Goal: Transaction & Acquisition: Obtain resource

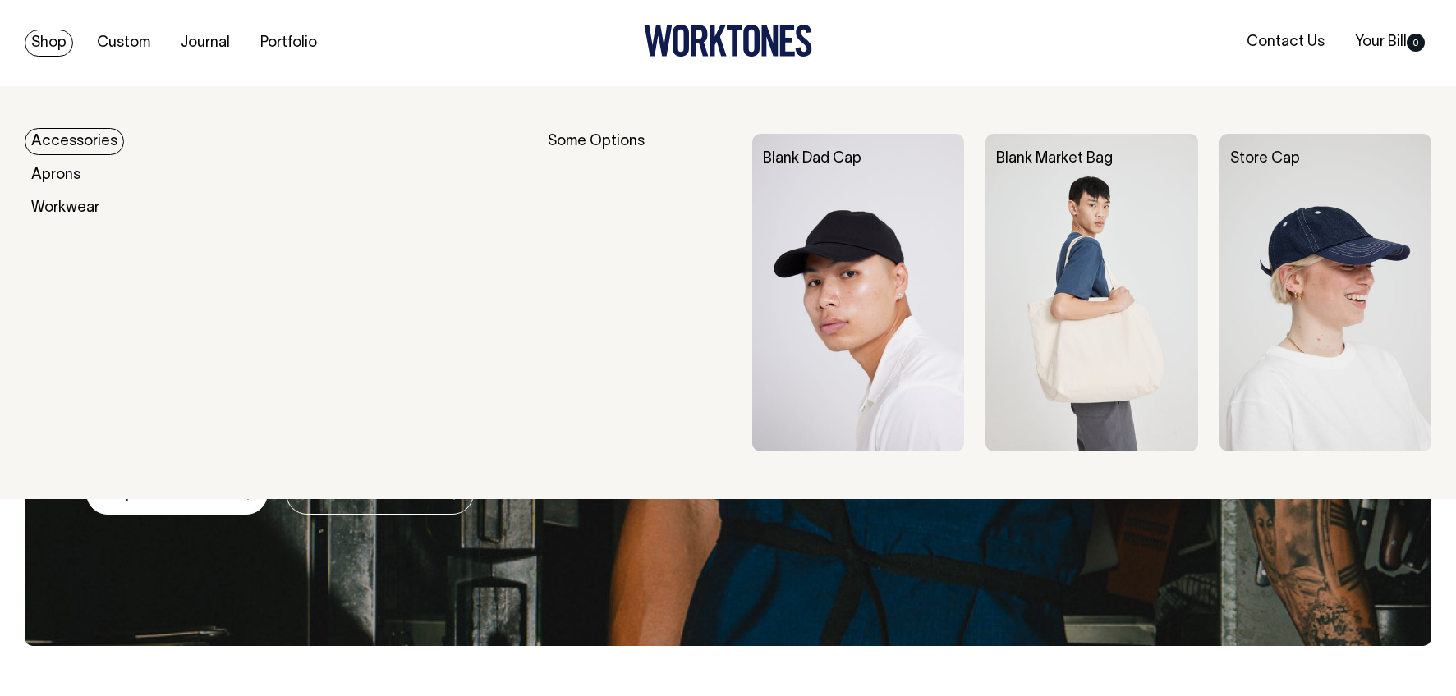
click at [40, 40] on link "Shop" at bounding box center [49, 43] width 48 height 27
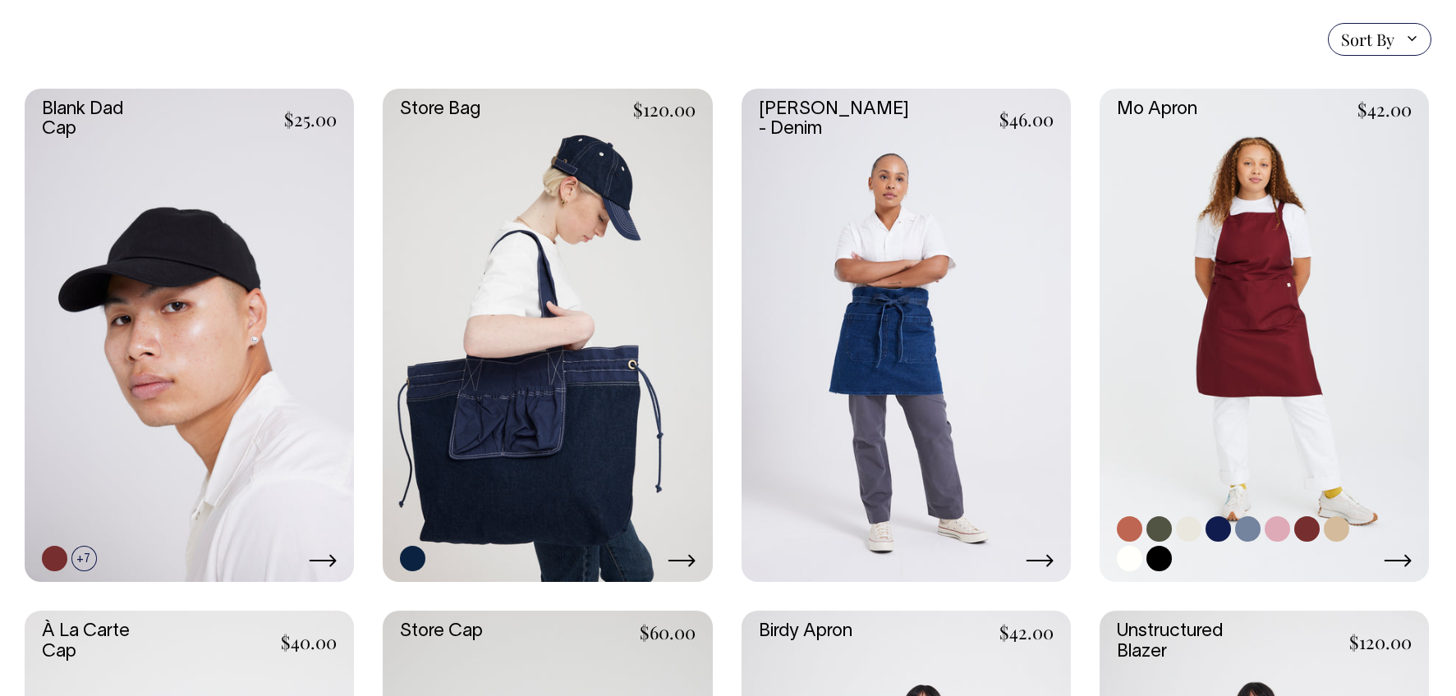
scroll to position [397, 0]
click at [1270, 371] on link at bounding box center [1264, 336] width 329 height 494
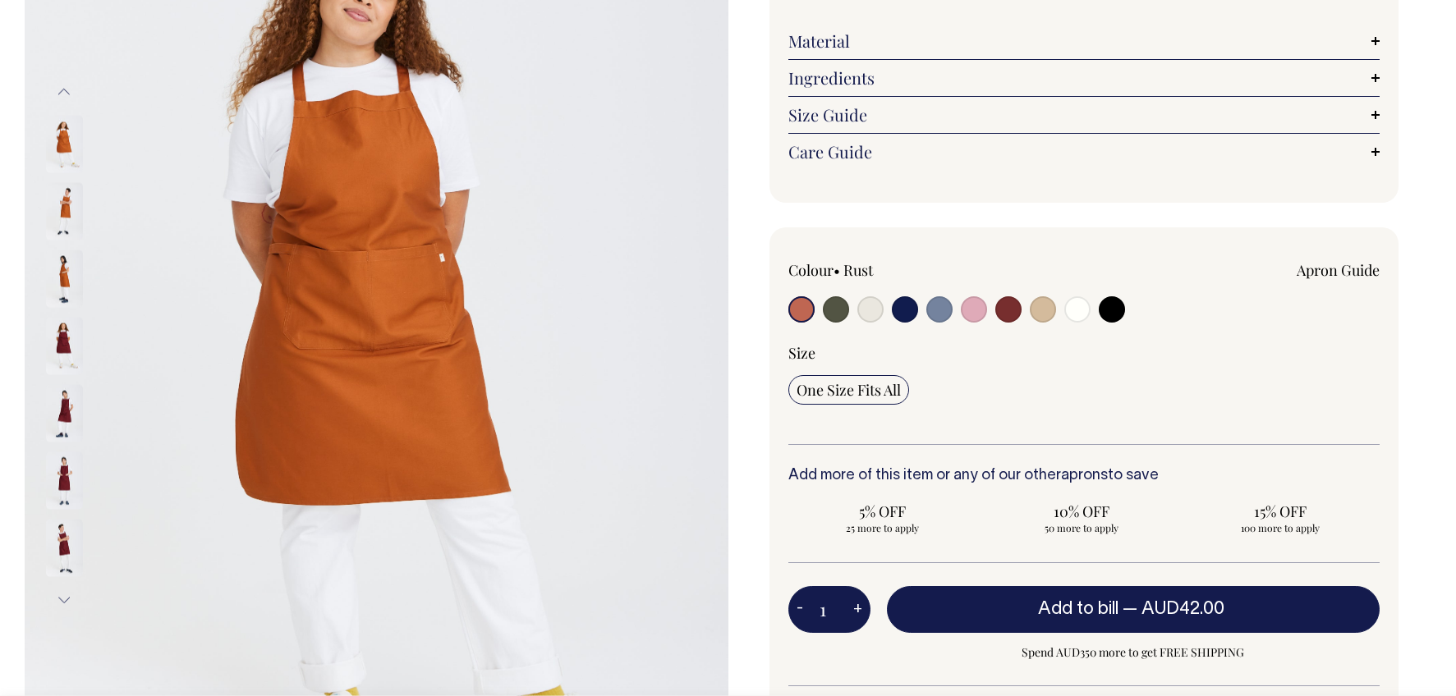
click at [833, 311] on input "radio" at bounding box center [836, 309] width 26 height 26
radio input "true"
select select "Olive"
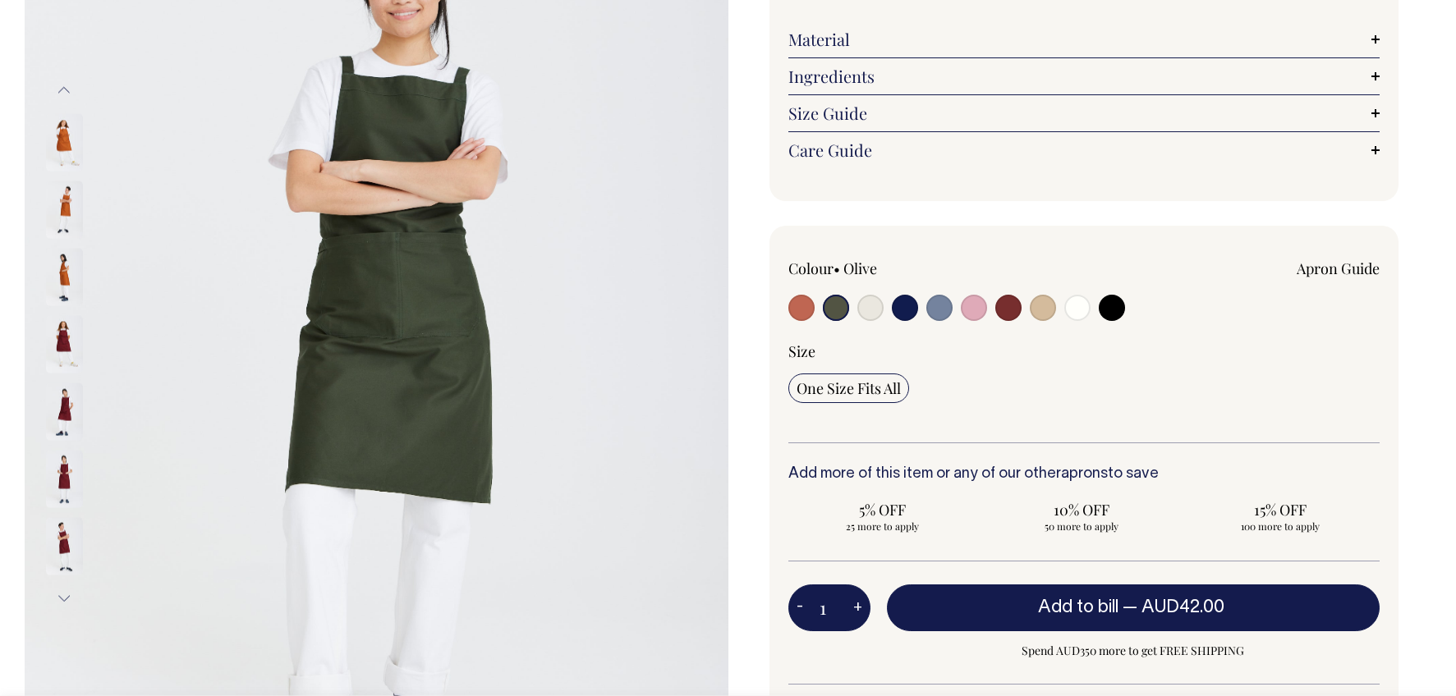
scroll to position [270, 0]
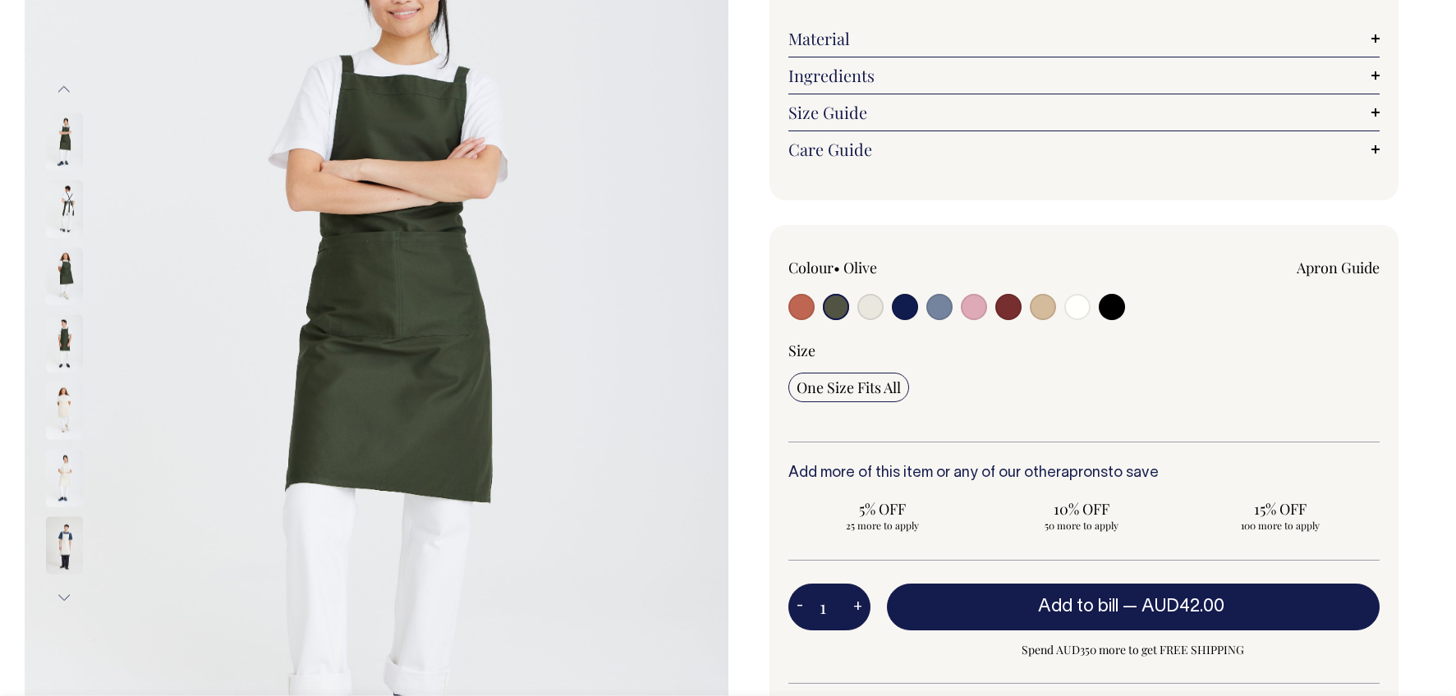
click at [909, 306] on input "radio" at bounding box center [905, 307] width 26 height 26
radio input "true"
select select "Dark Navy"
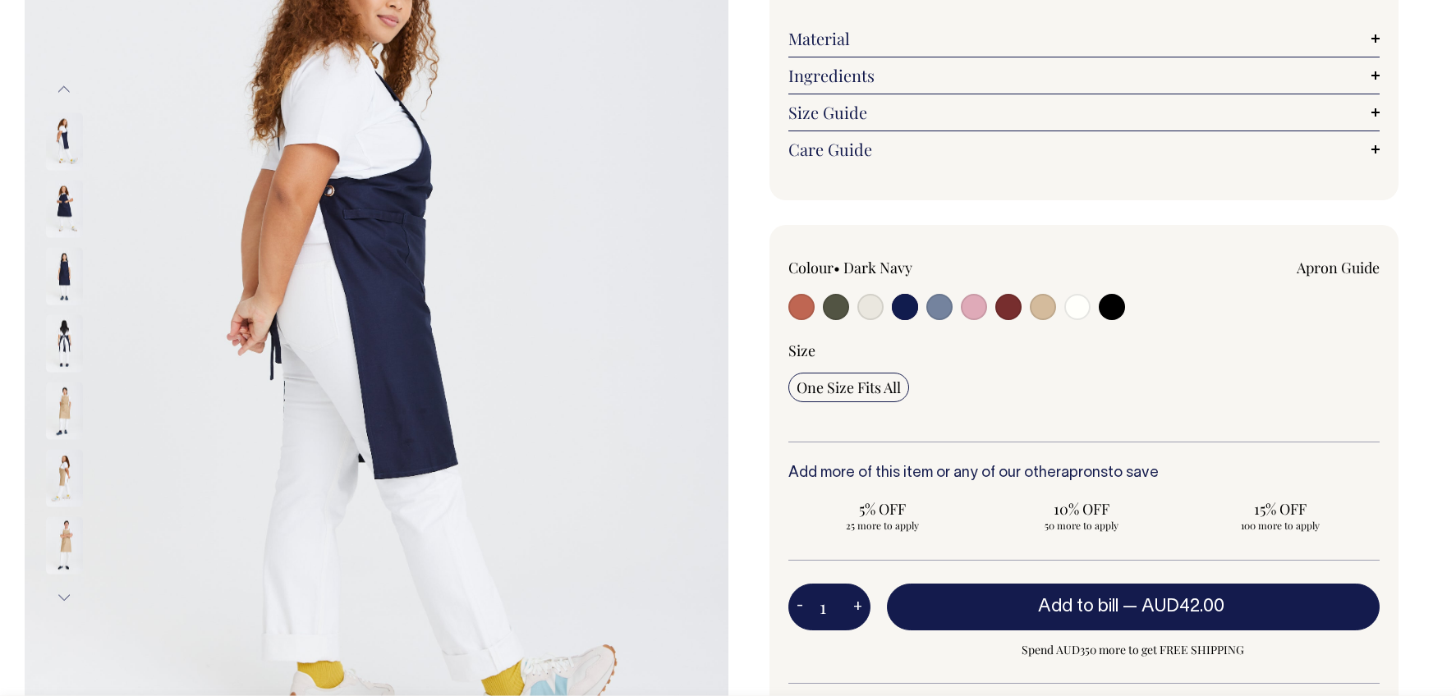
click at [935, 308] on input "radio" at bounding box center [939, 307] width 26 height 26
radio input "true"
select select "Blue/Grey"
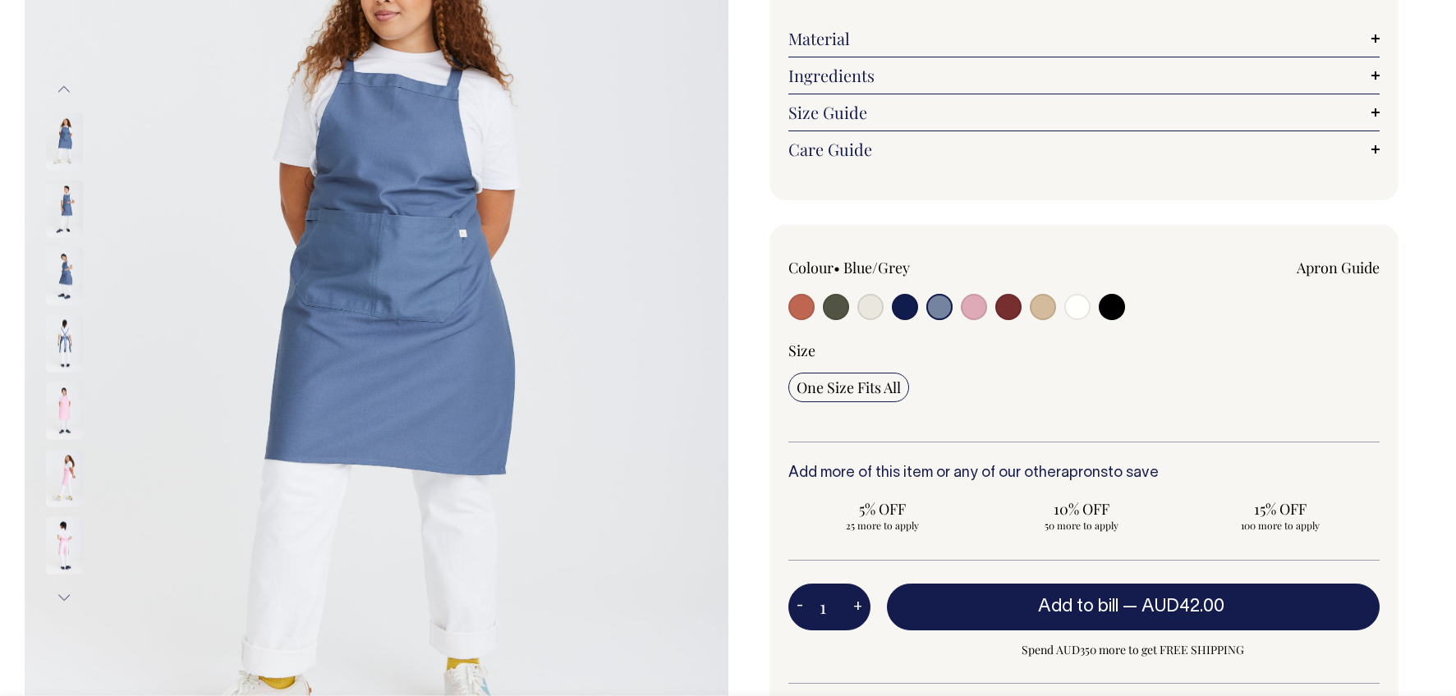
click at [967, 309] on input "radio" at bounding box center [974, 307] width 26 height 26
radio input "true"
select select "Pink"
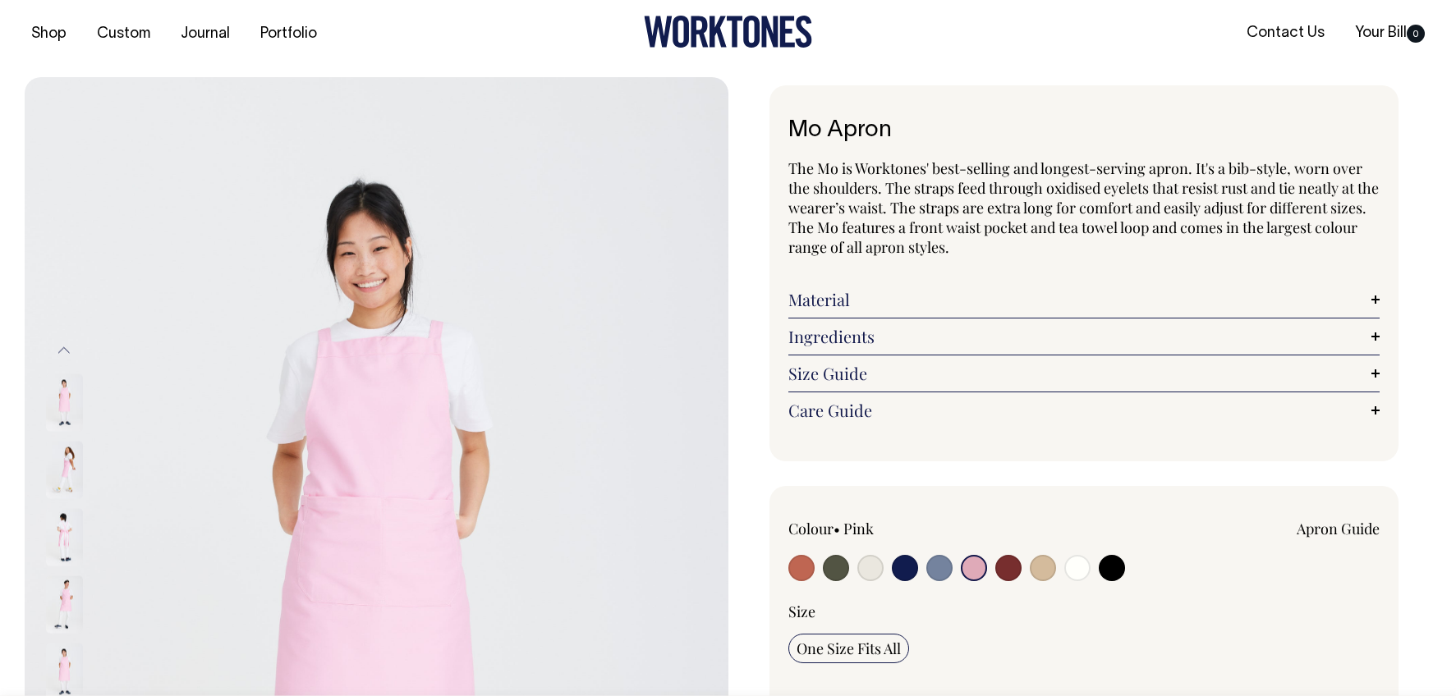
scroll to position [9, 0]
click at [911, 307] on link "Material" at bounding box center [1084, 300] width 592 height 20
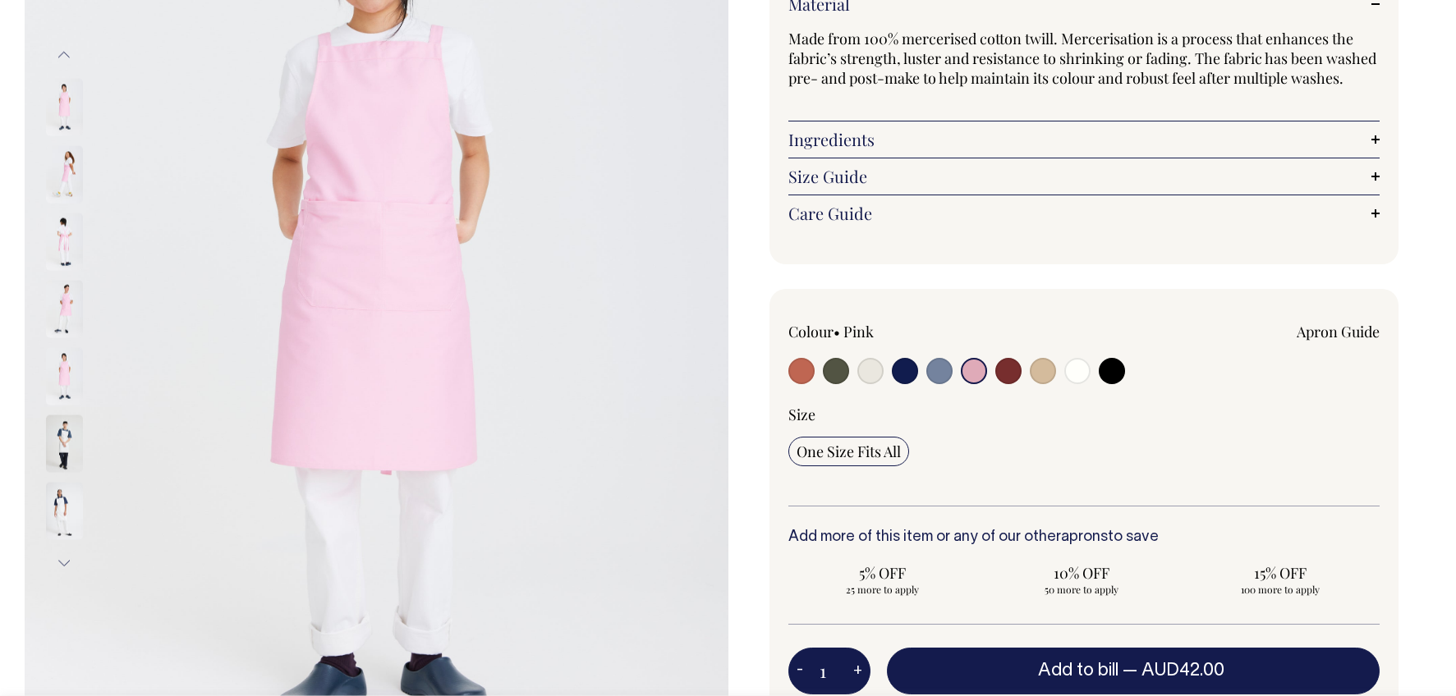
scroll to position [305, 0]
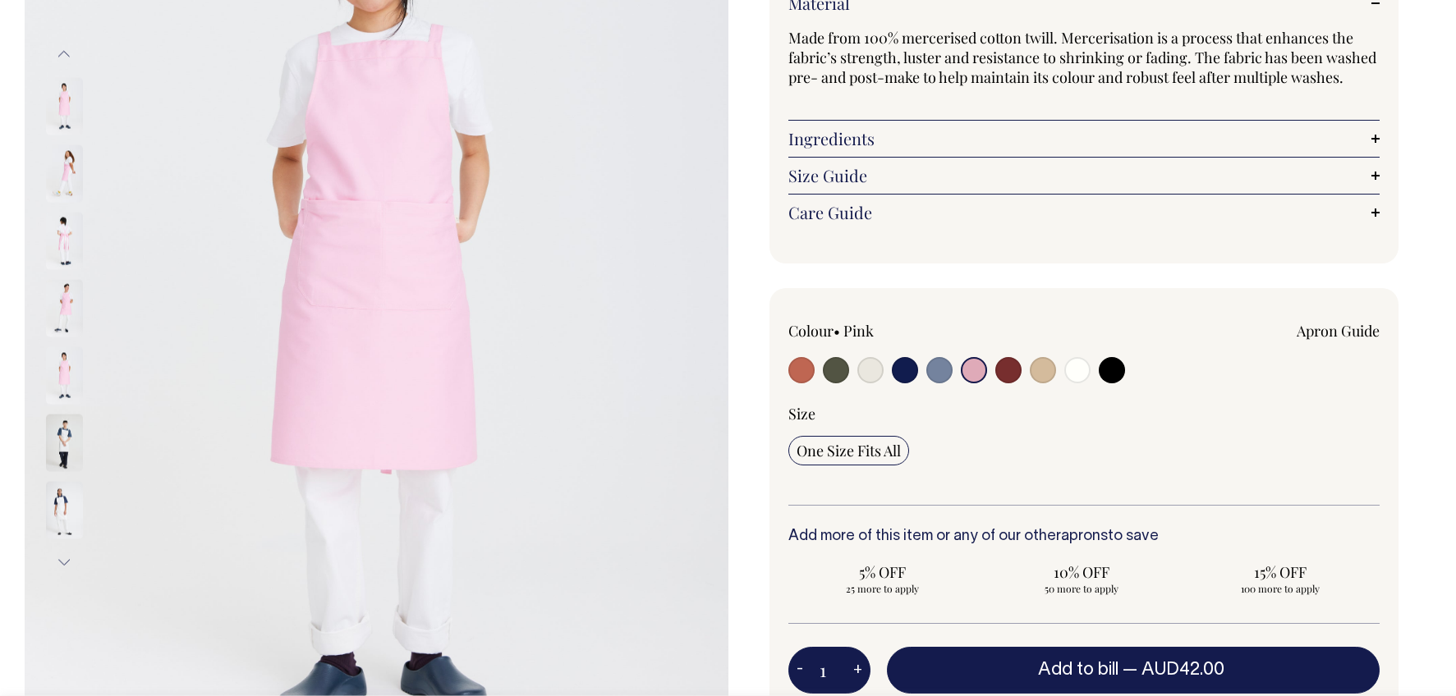
click at [1015, 366] on input "radio" at bounding box center [1008, 370] width 26 height 26
radio input "true"
select select "Burgundy"
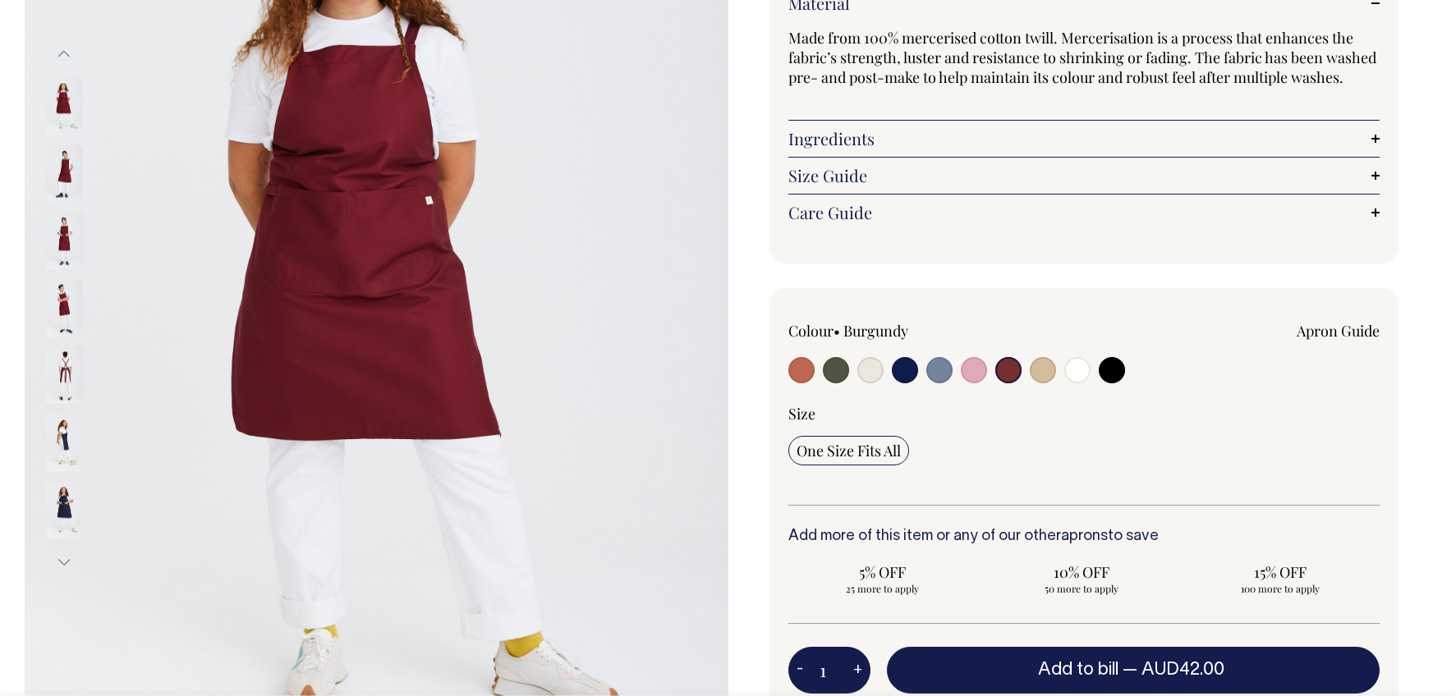
click at [1046, 372] on input "radio" at bounding box center [1043, 370] width 26 height 26
radio input "true"
select select "Khaki"
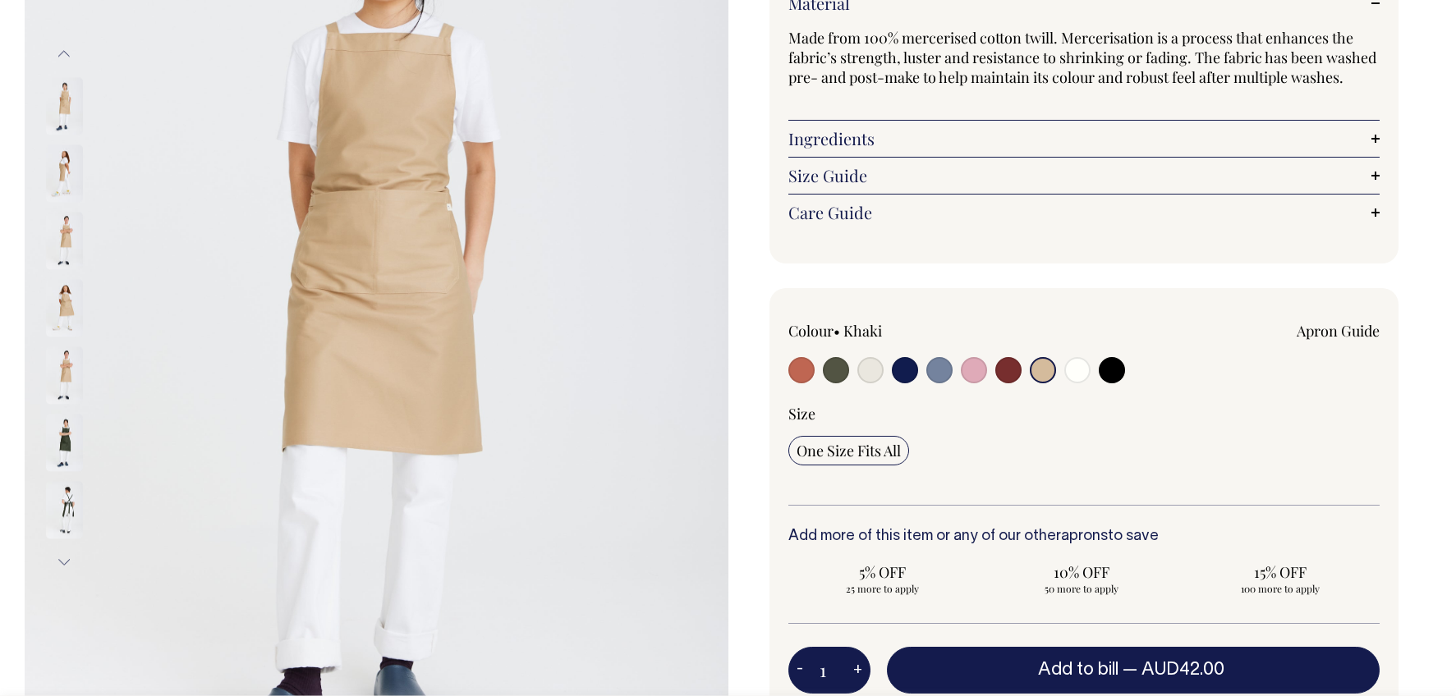
click at [1087, 373] on input "radio" at bounding box center [1077, 370] width 26 height 26
radio input "true"
select select "Off-White"
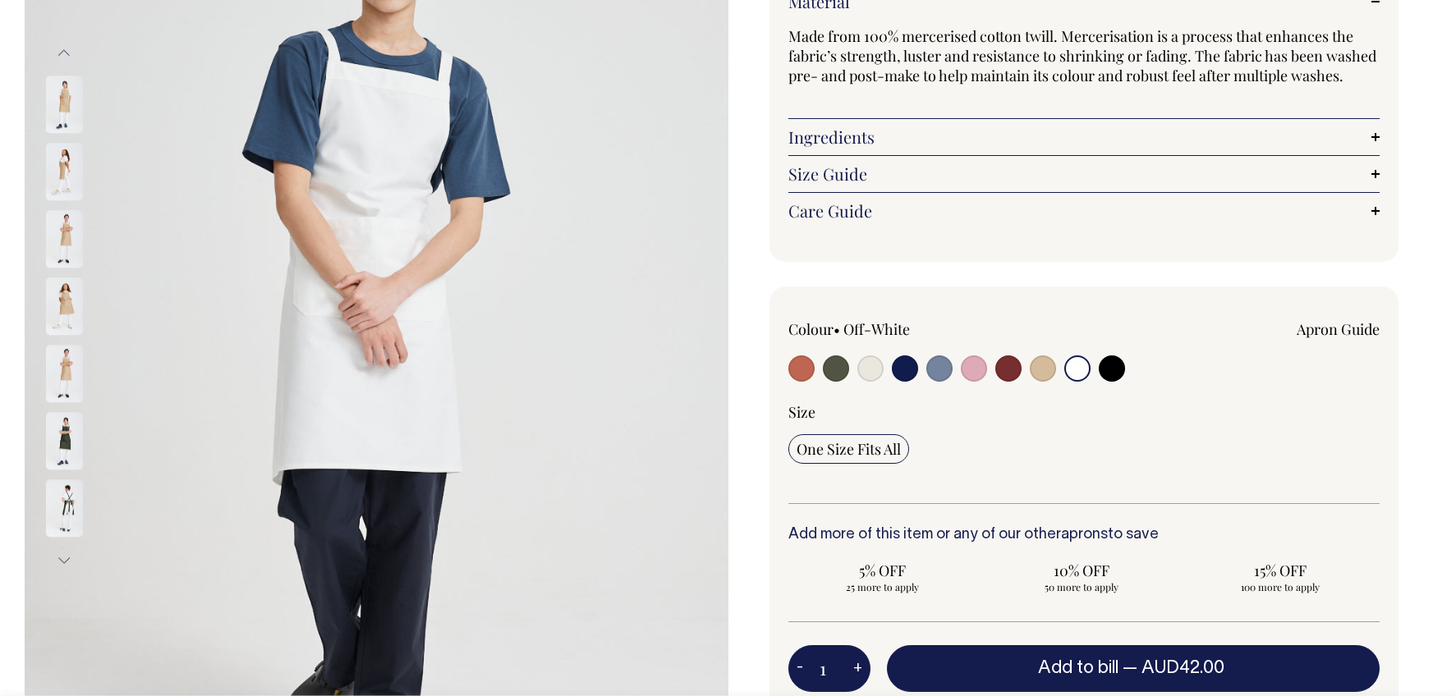
scroll to position [308, 0]
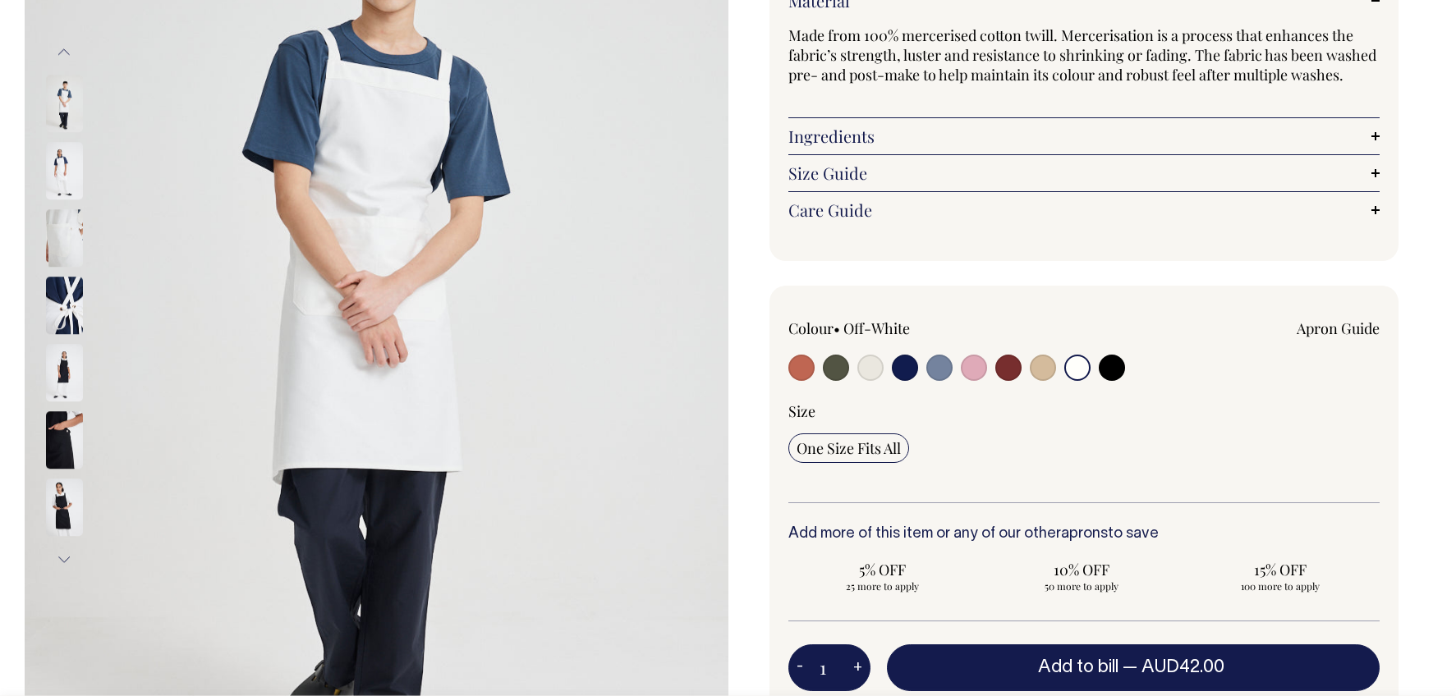
click at [1111, 367] on input "radio" at bounding box center [1112, 368] width 26 height 26
radio input "true"
select select "Black"
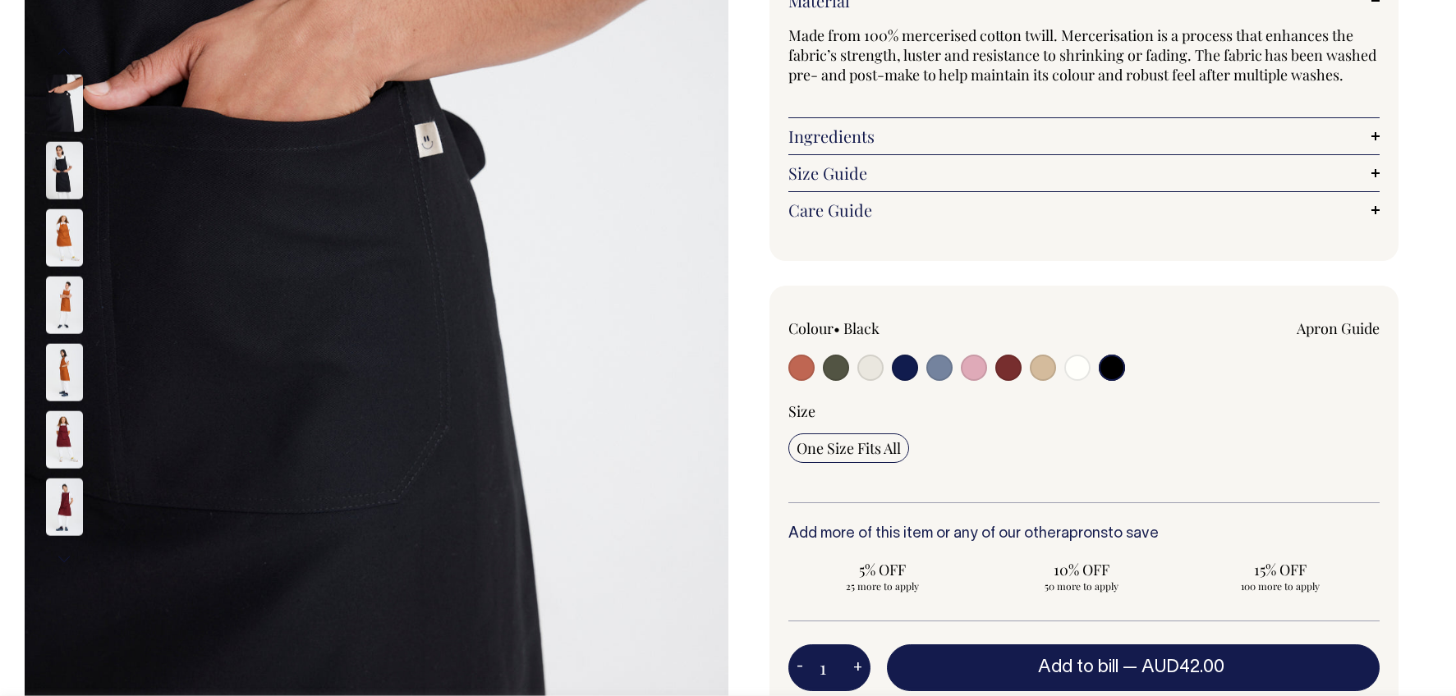
click at [800, 370] on input "radio" at bounding box center [801, 368] width 26 height 26
radio input "true"
select select "Rust"
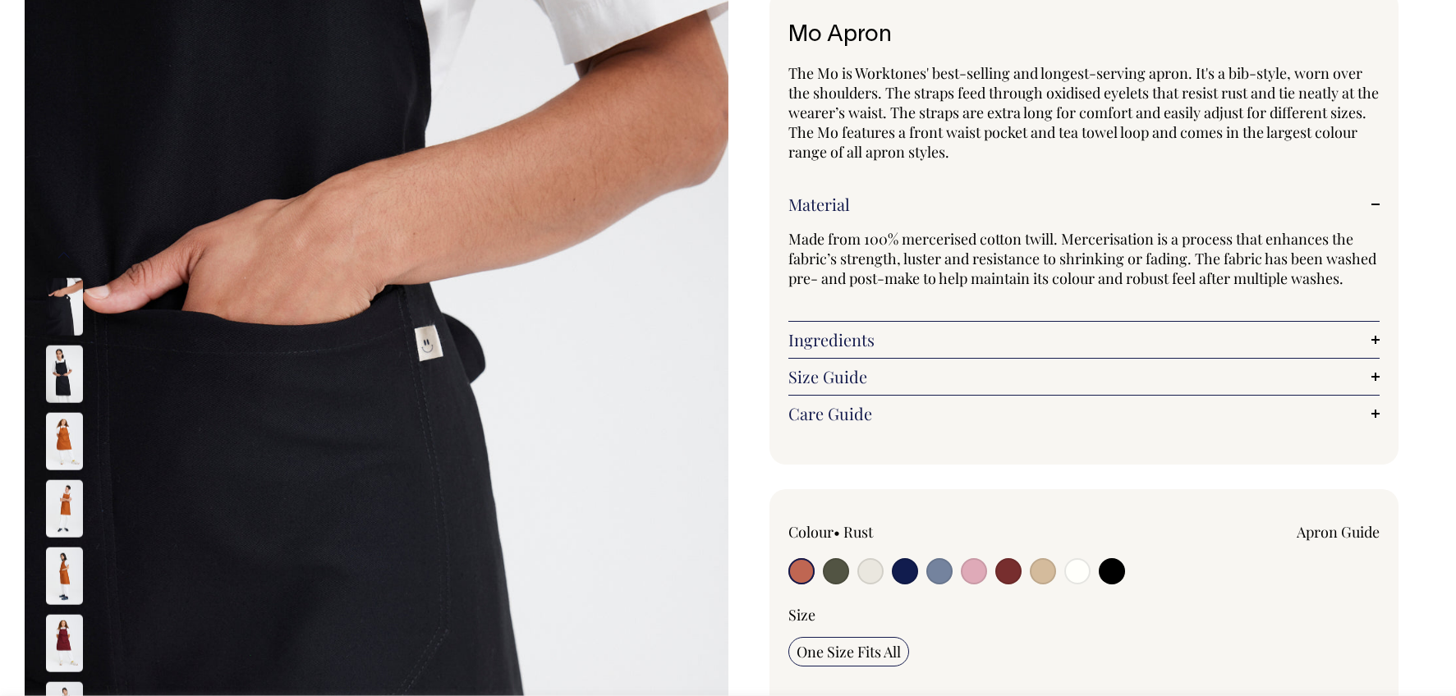
scroll to position [105, 0]
click at [801, 569] on input "radio" at bounding box center [801, 571] width 26 height 26
click at [797, 570] on input "radio" at bounding box center [801, 571] width 26 height 26
click at [74, 440] on img at bounding box center [64, 440] width 37 height 57
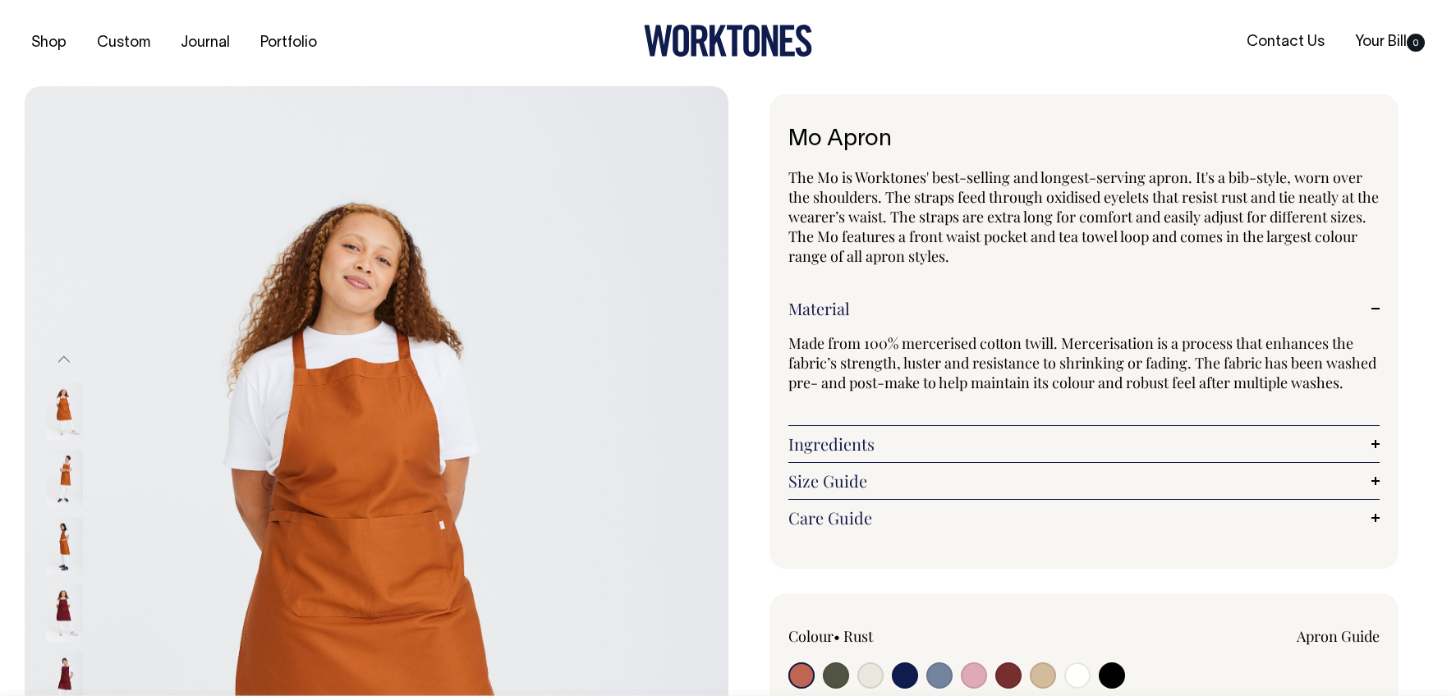
scroll to position [0, 0]
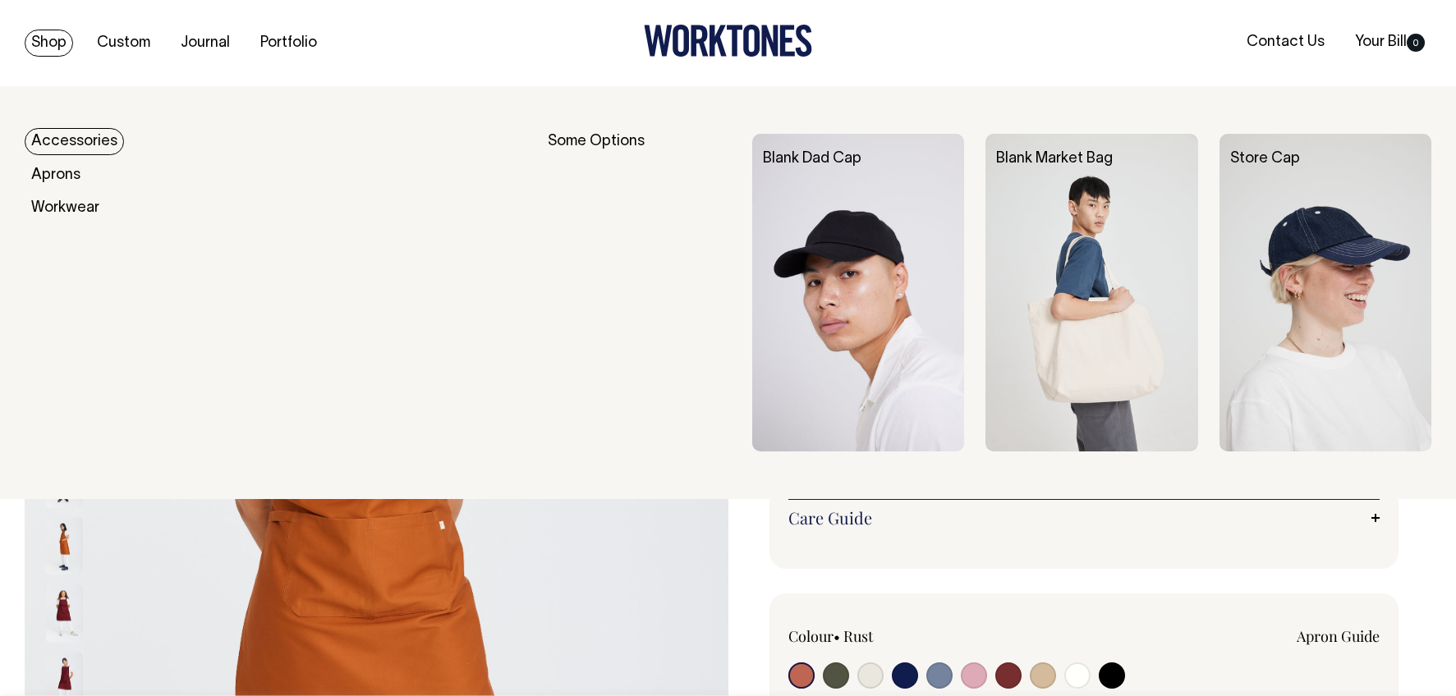
click at [42, 37] on link "Shop" at bounding box center [49, 43] width 48 height 27
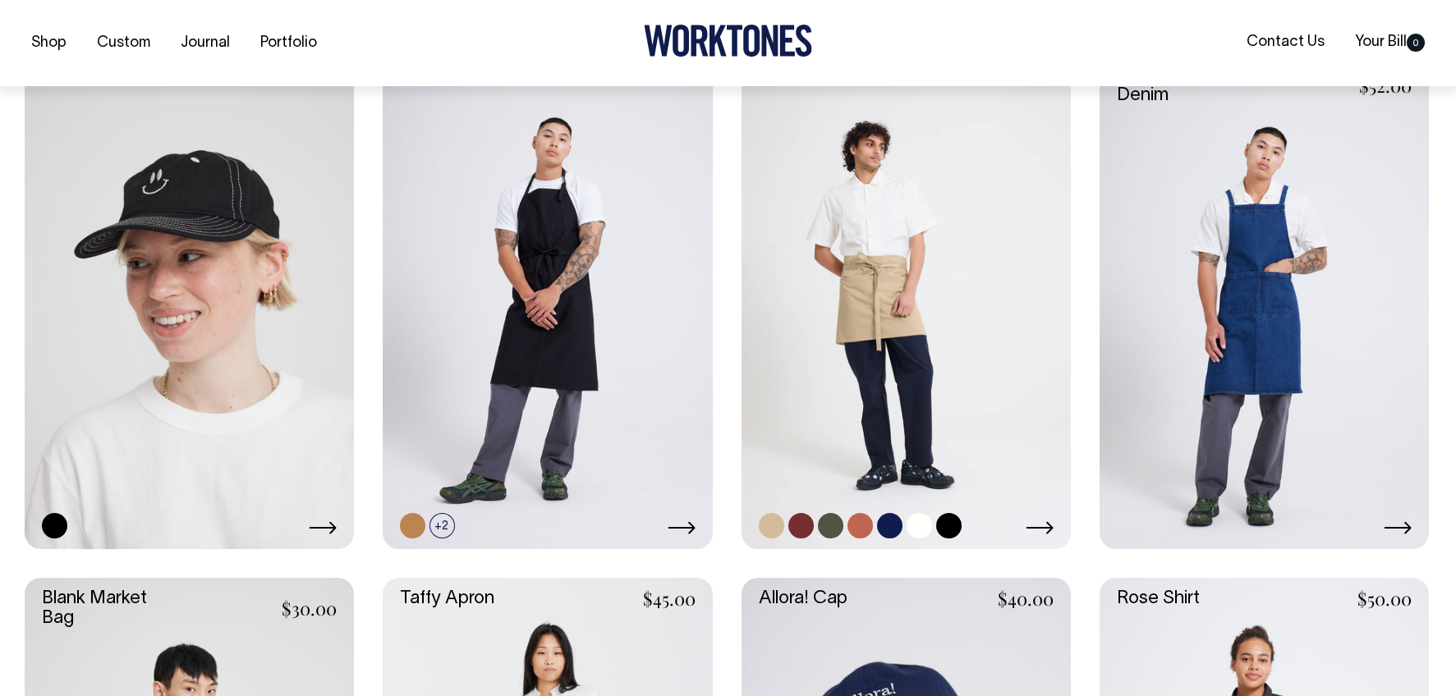
scroll to position [1999, 0]
click at [870, 324] on link at bounding box center [905, 301] width 329 height 494
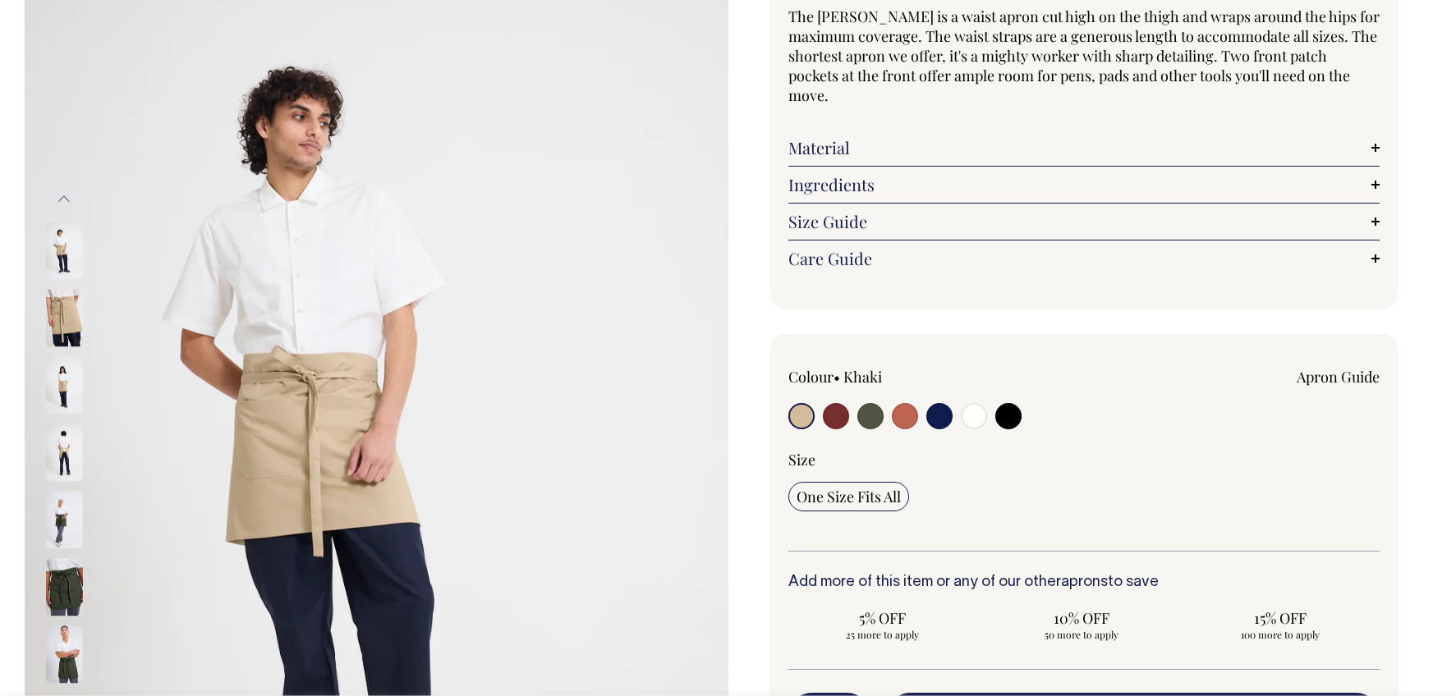
scroll to position [162, 0]
click at [826, 402] on input "radio" at bounding box center [836, 415] width 26 height 26
radio input "true"
select select "Burgundy"
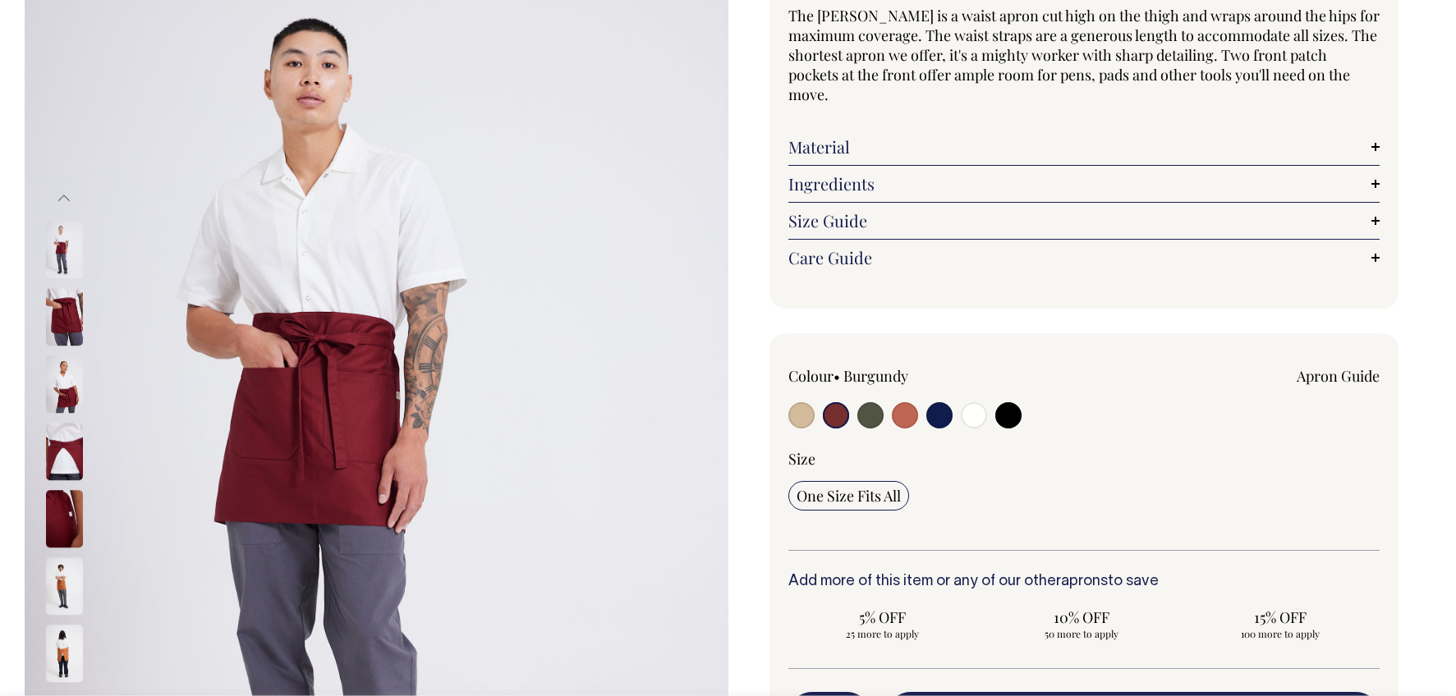
click at [876, 402] on input "radio" at bounding box center [870, 415] width 26 height 26
radio input "true"
select select "Olive"
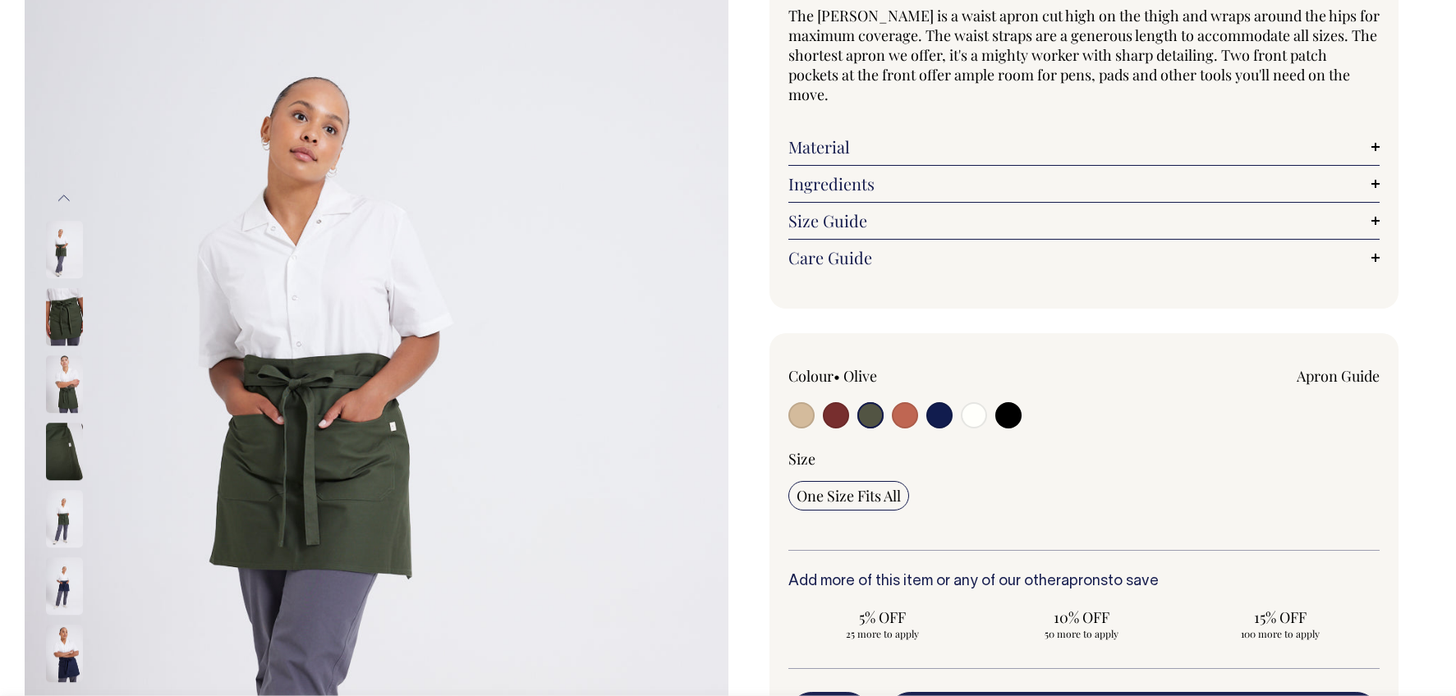
click at [908, 402] on input "radio" at bounding box center [905, 415] width 26 height 26
radio input "true"
select select "Rust"
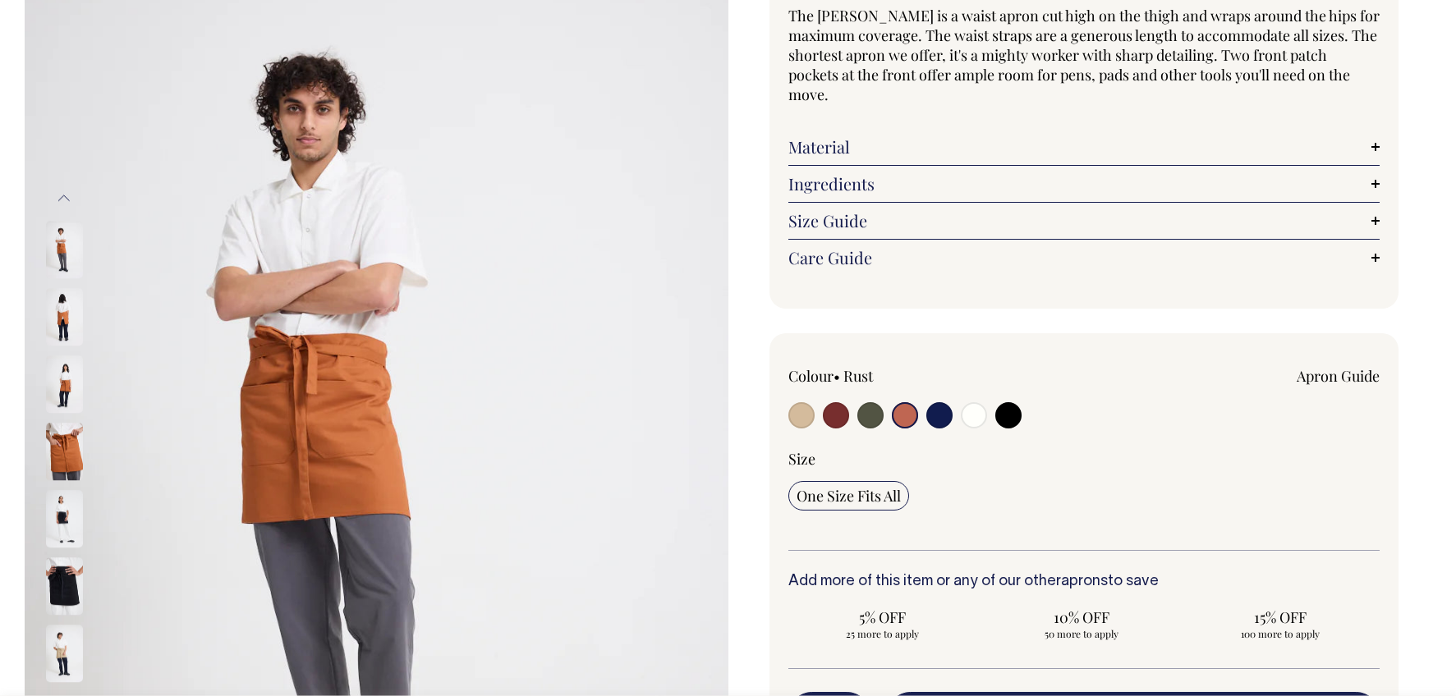
click at [933, 402] on input "radio" at bounding box center [939, 415] width 26 height 26
radio input "true"
select select "Dark Navy"
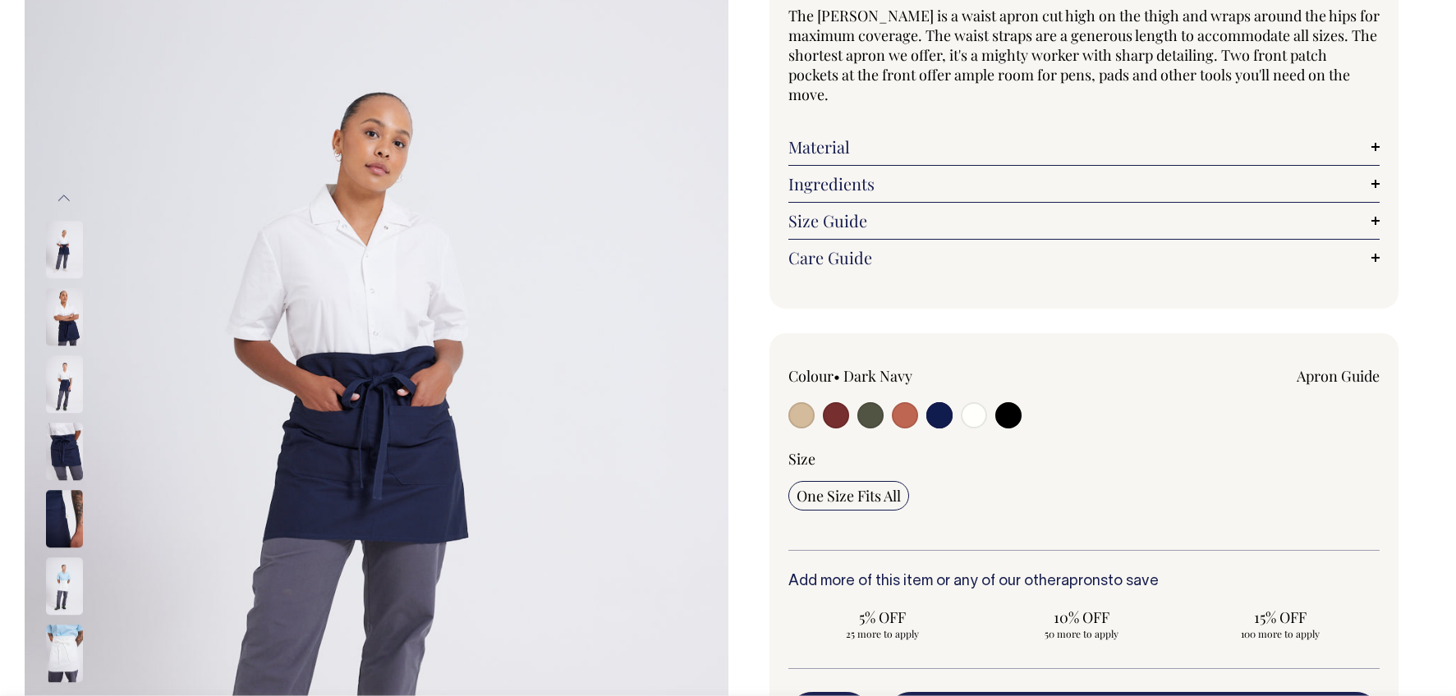
click at [968, 402] on input "radio" at bounding box center [974, 415] width 26 height 26
radio input "true"
select select "Off-White"
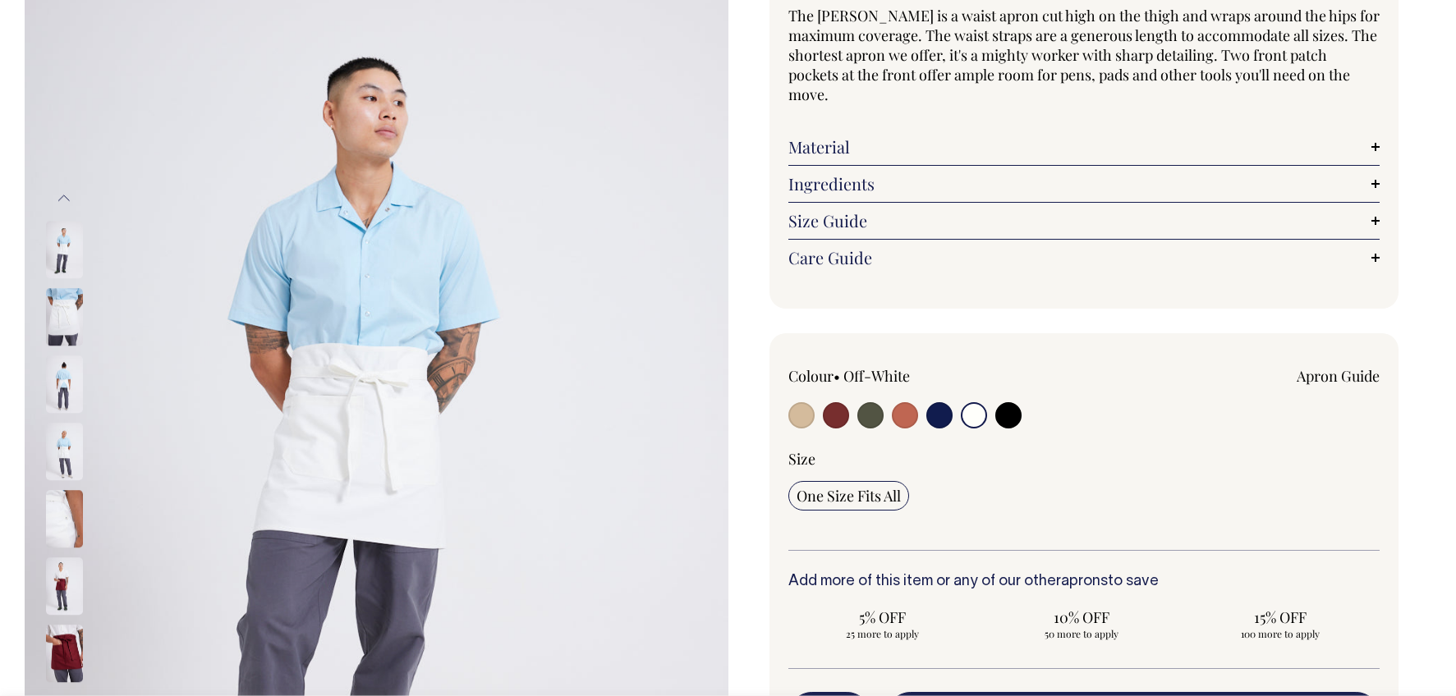
click at [1022, 402] on div at bounding box center [906, 417] width 236 height 30
click at [1010, 402] on input "radio" at bounding box center [1008, 415] width 26 height 26
radio input "true"
select select "Black"
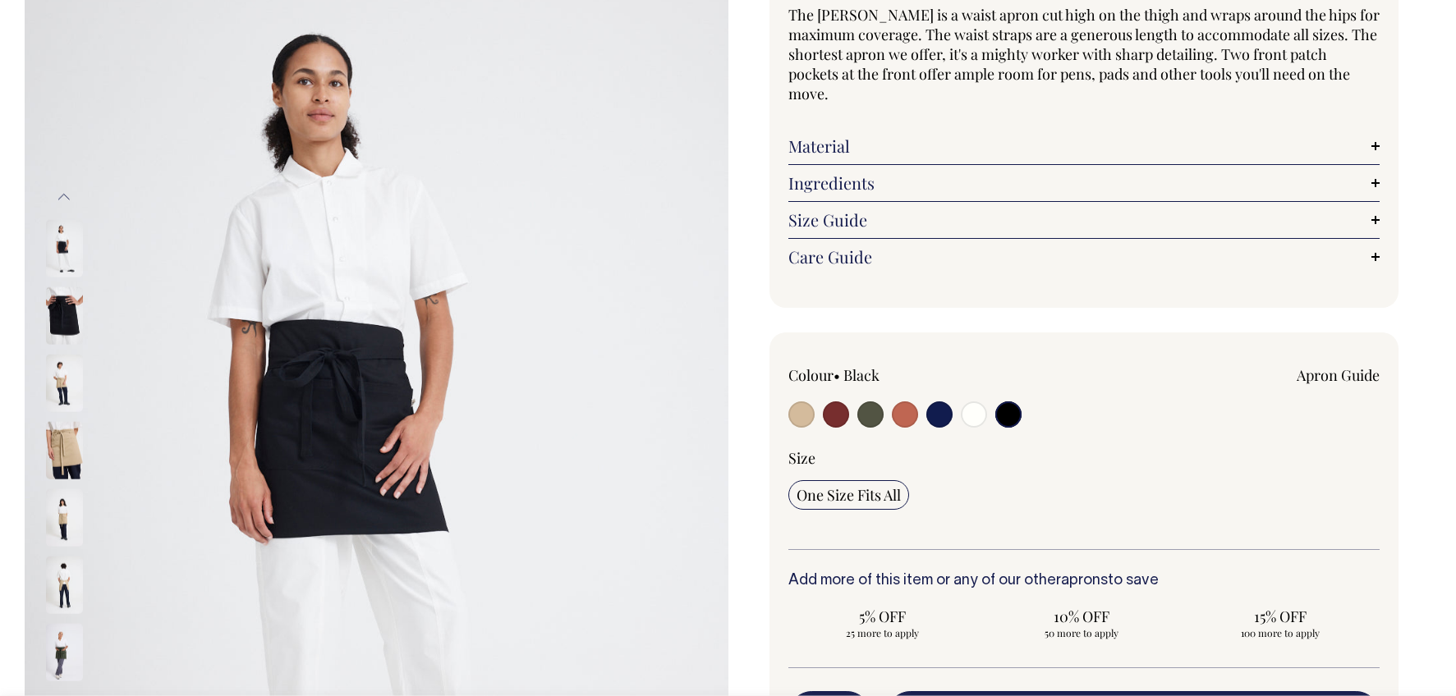
scroll to position [163, 0]
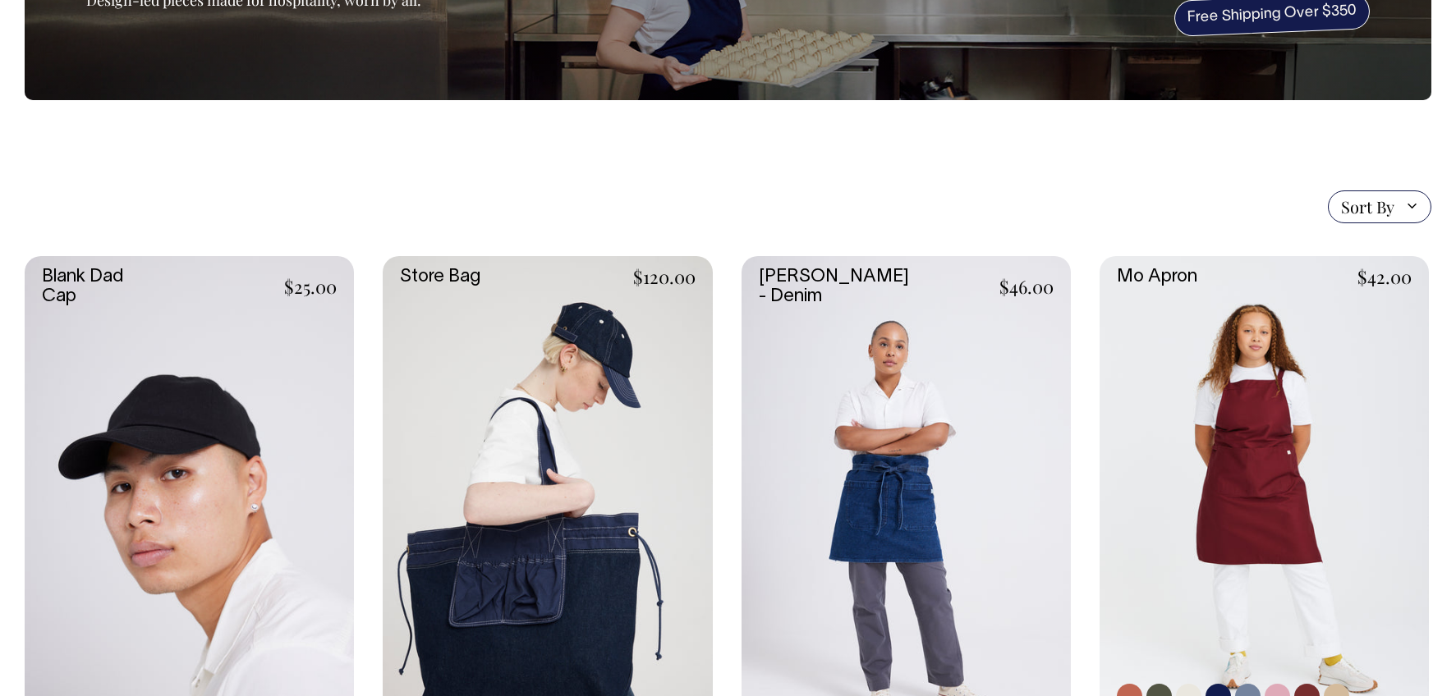
scroll to position [230, 0]
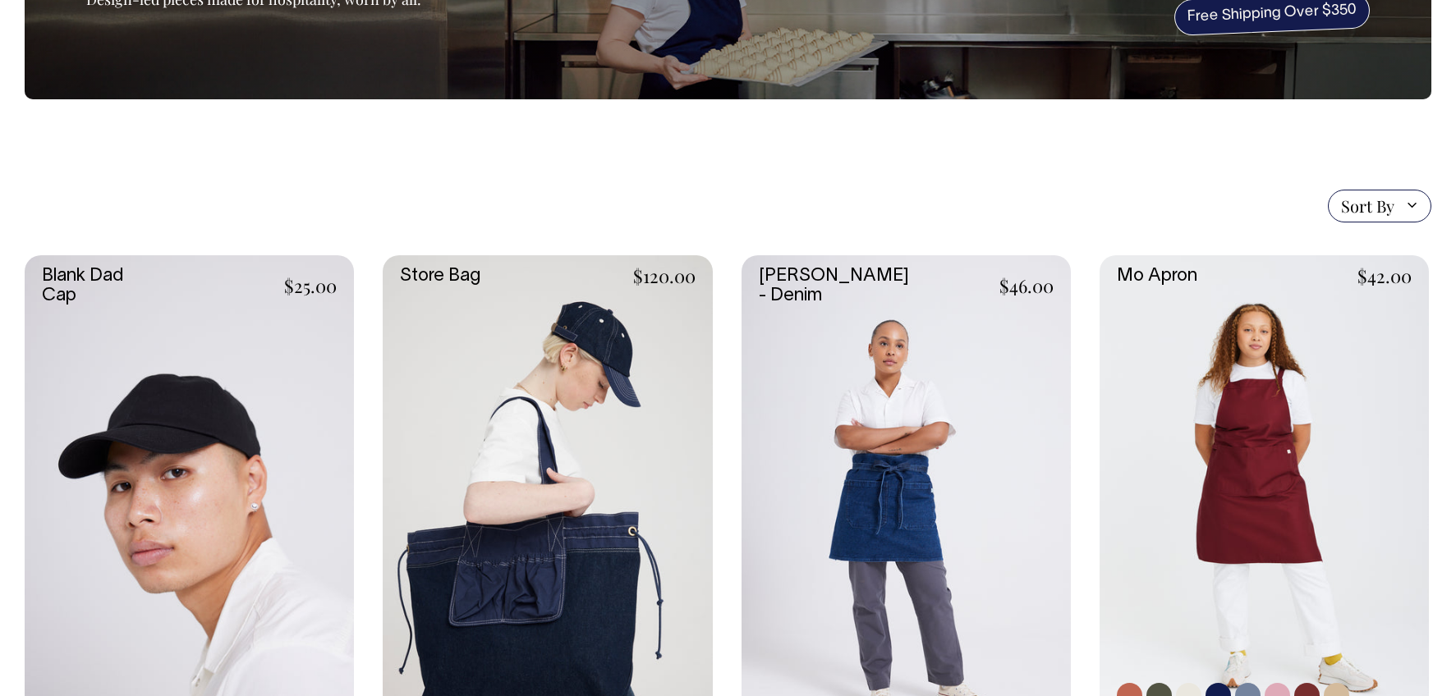
click at [1309, 422] on link at bounding box center [1264, 502] width 329 height 494
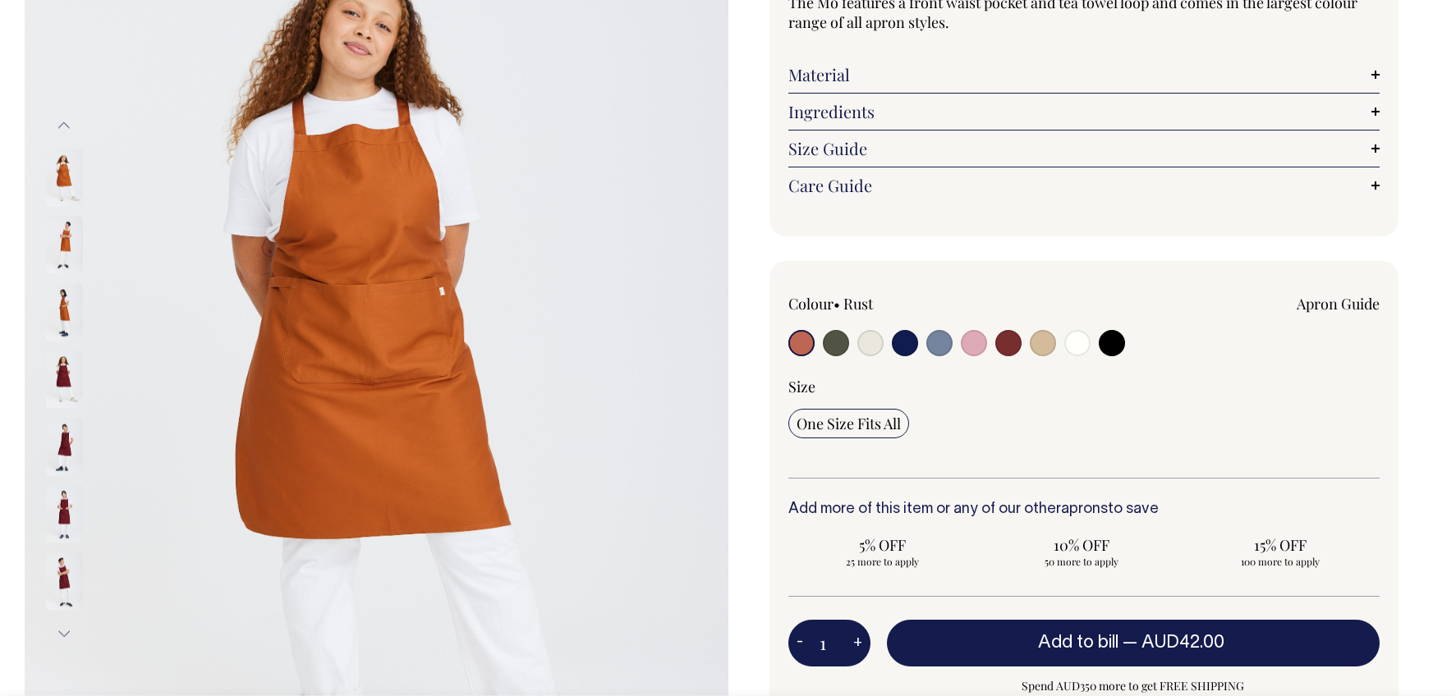
scroll to position [235, 0]
click at [974, 346] on input "radio" at bounding box center [974, 342] width 26 height 26
radio input "true"
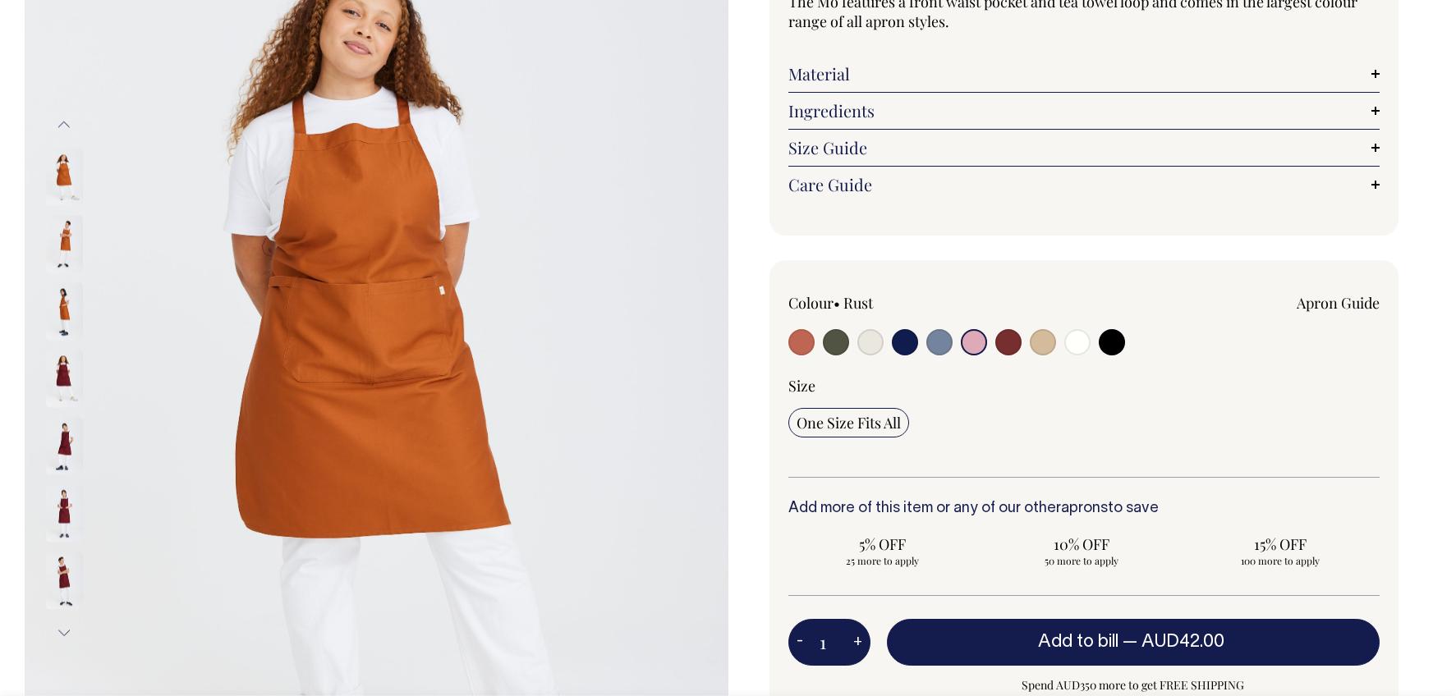
radio input "true"
select select "Pink"
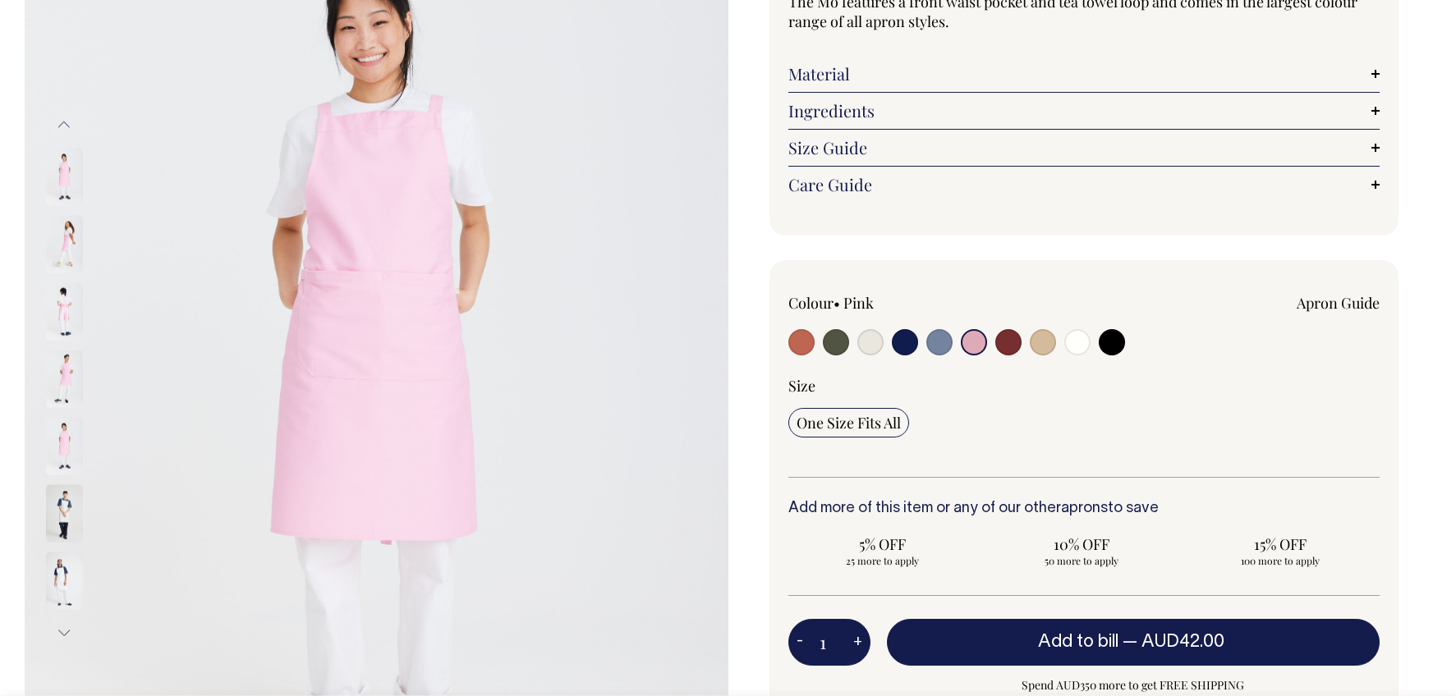
click at [939, 342] on input "radio" at bounding box center [939, 342] width 26 height 26
radio input "true"
select select "Blue/Grey"
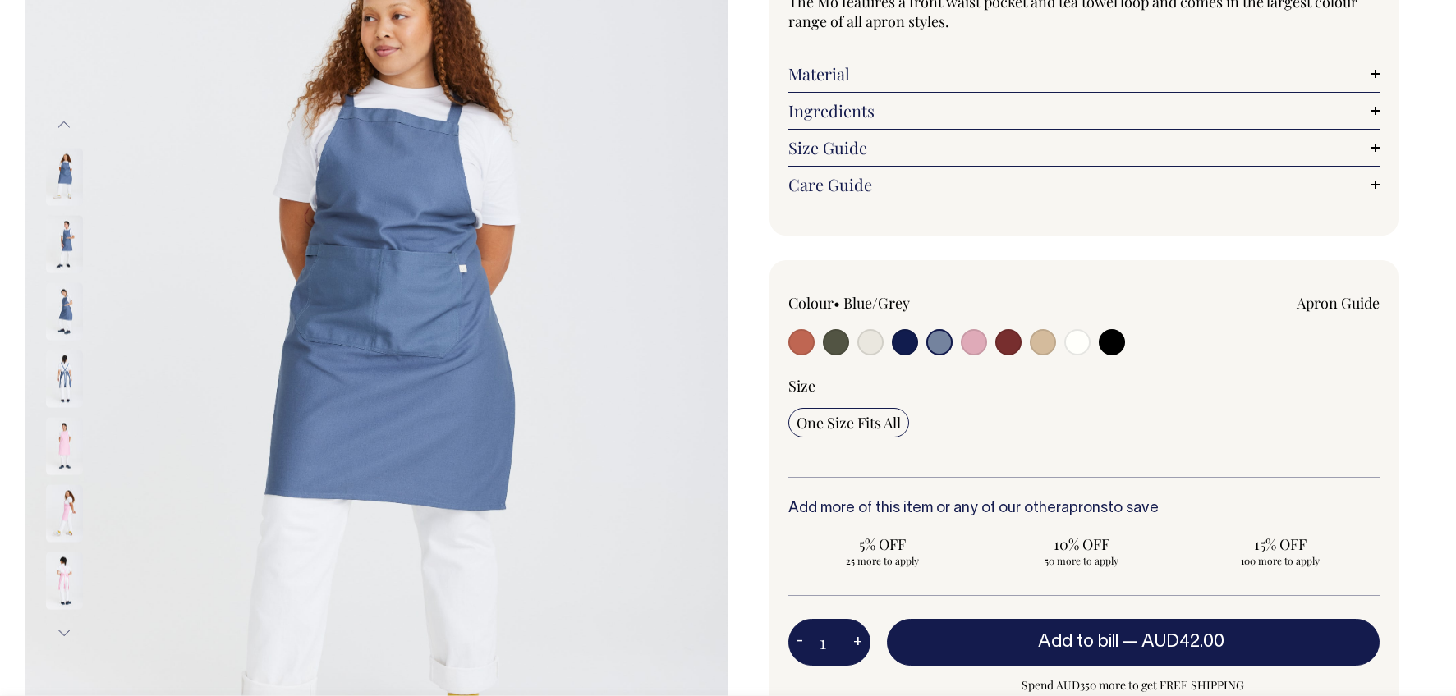
click at [906, 341] on input "radio" at bounding box center [905, 342] width 26 height 26
radio input "true"
select select "Dark Navy"
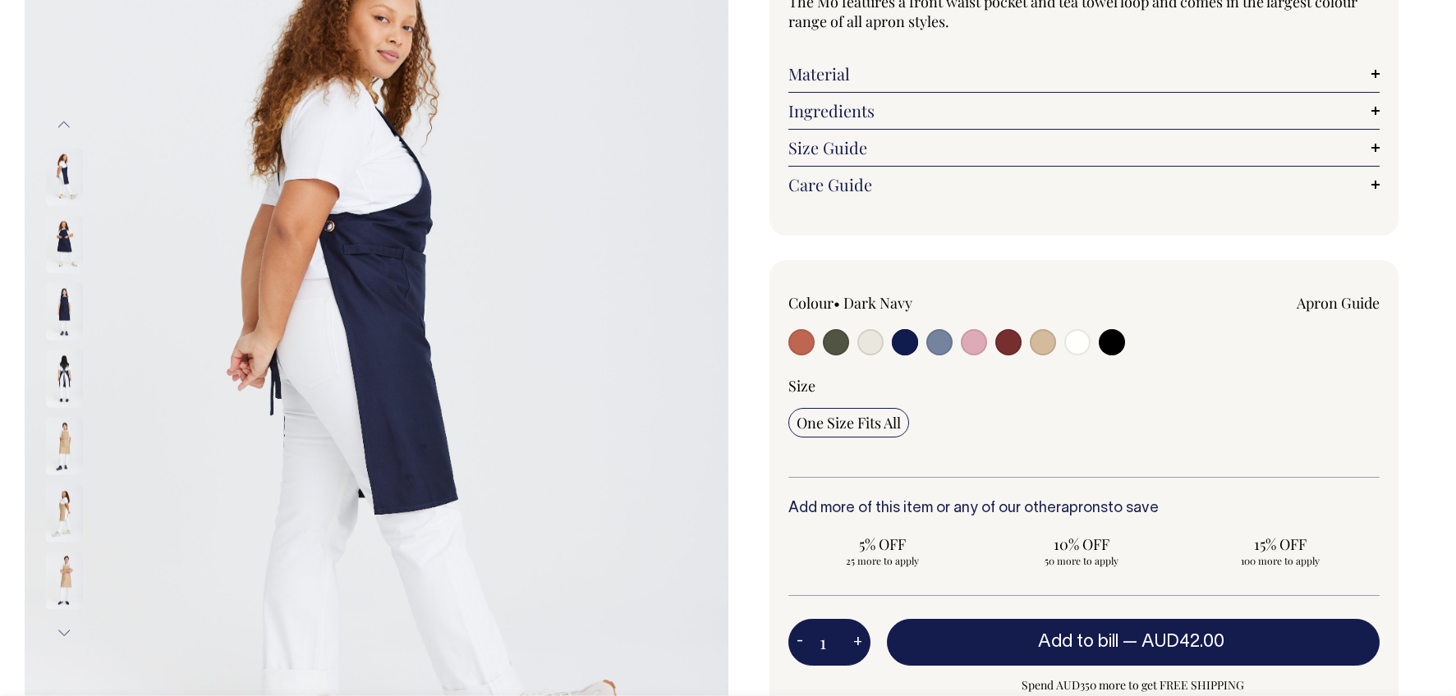
click at [847, 340] on input "radio" at bounding box center [836, 342] width 26 height 26
radio input "true"
select select "Olive"
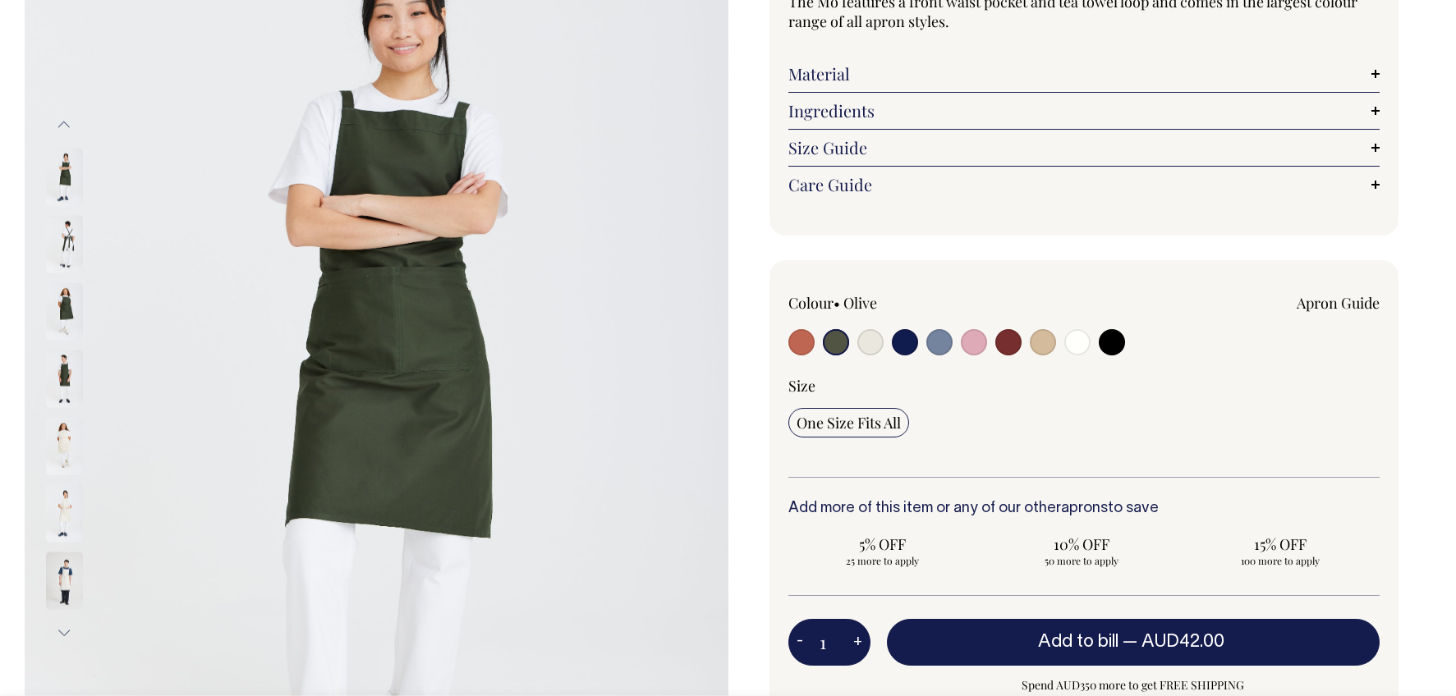
click at [898, 342] on input "radio" at bounding box center [905, 342] width 26 height 26
radio input "true"
select select "Dark Navy"
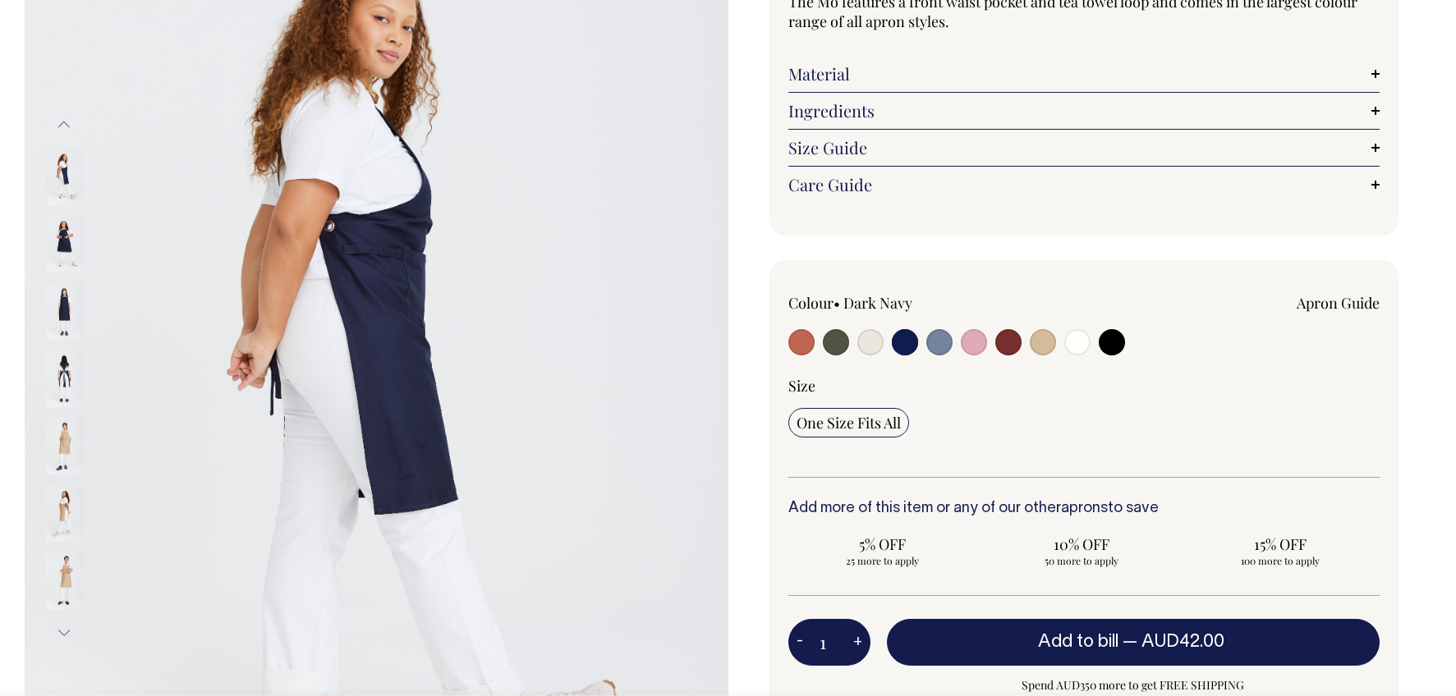
click at [939, 338] on input "radio" at bounding box center [939, 342] width 26 height 26
radio input "true"
select select "Blue/Grey"
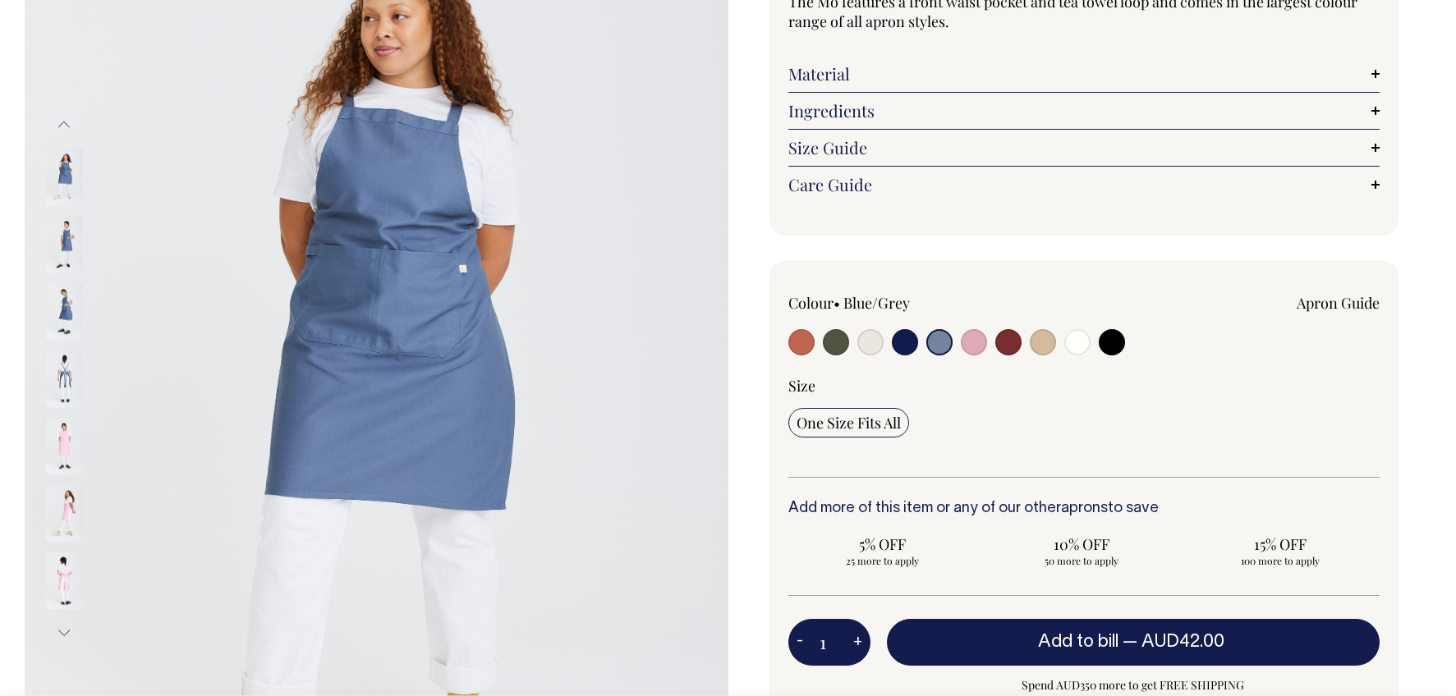
click at [800, 340] on input "radio" at bounding box center [801, 342] width 26 height 26
radio input "true"
select select "Rust"
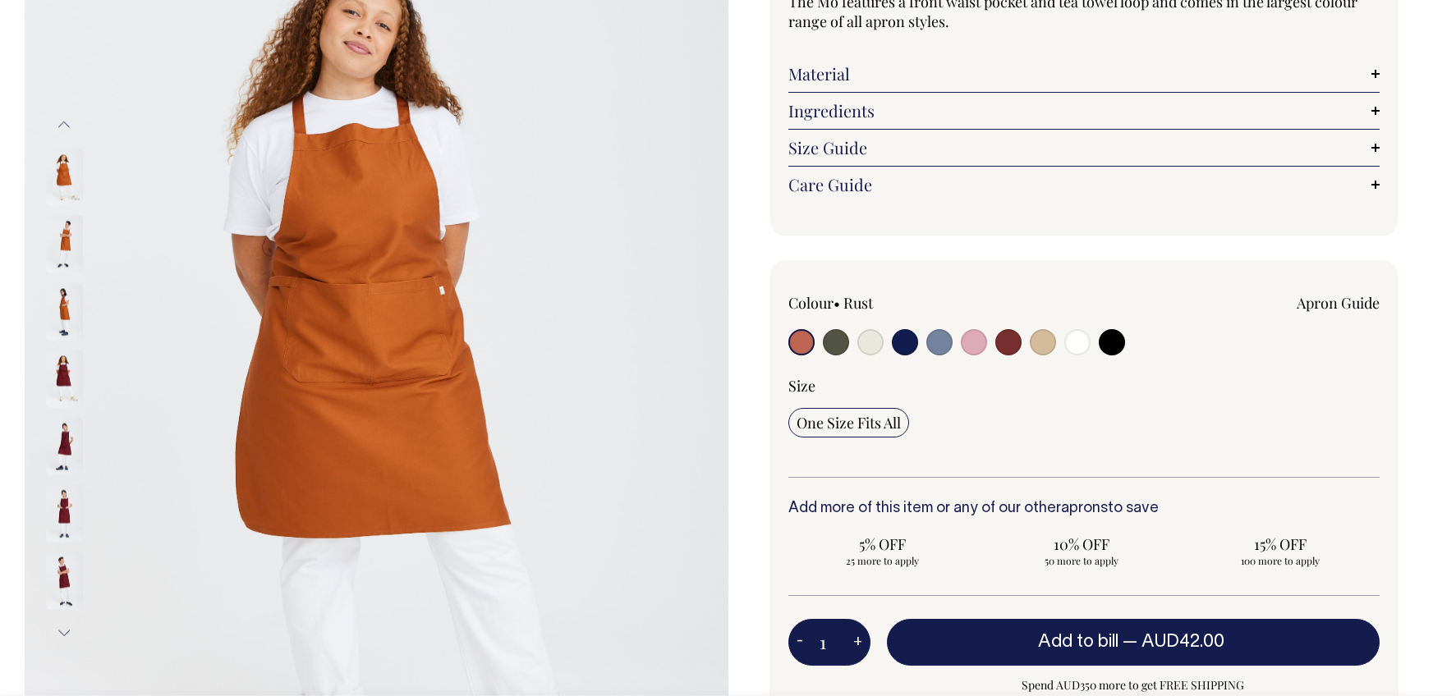
click at [1008, 344] on input "radio" at bounding box center [1008, 342] width 26 height 26
radio input "true"
select select "Burgundy"
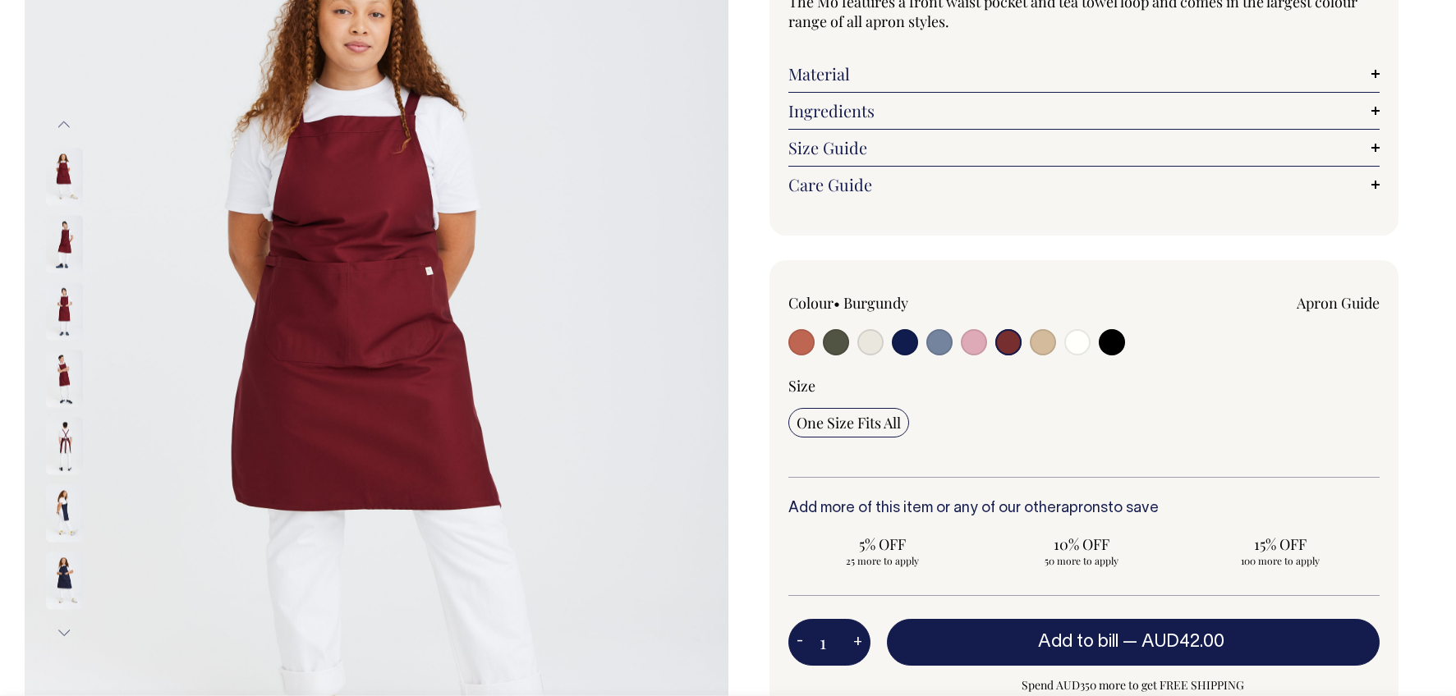
click at [1047, 344] on input "radio" at bounding box center [1043, 342] width 26 height 26
radio input "true"
select select "Khaki"
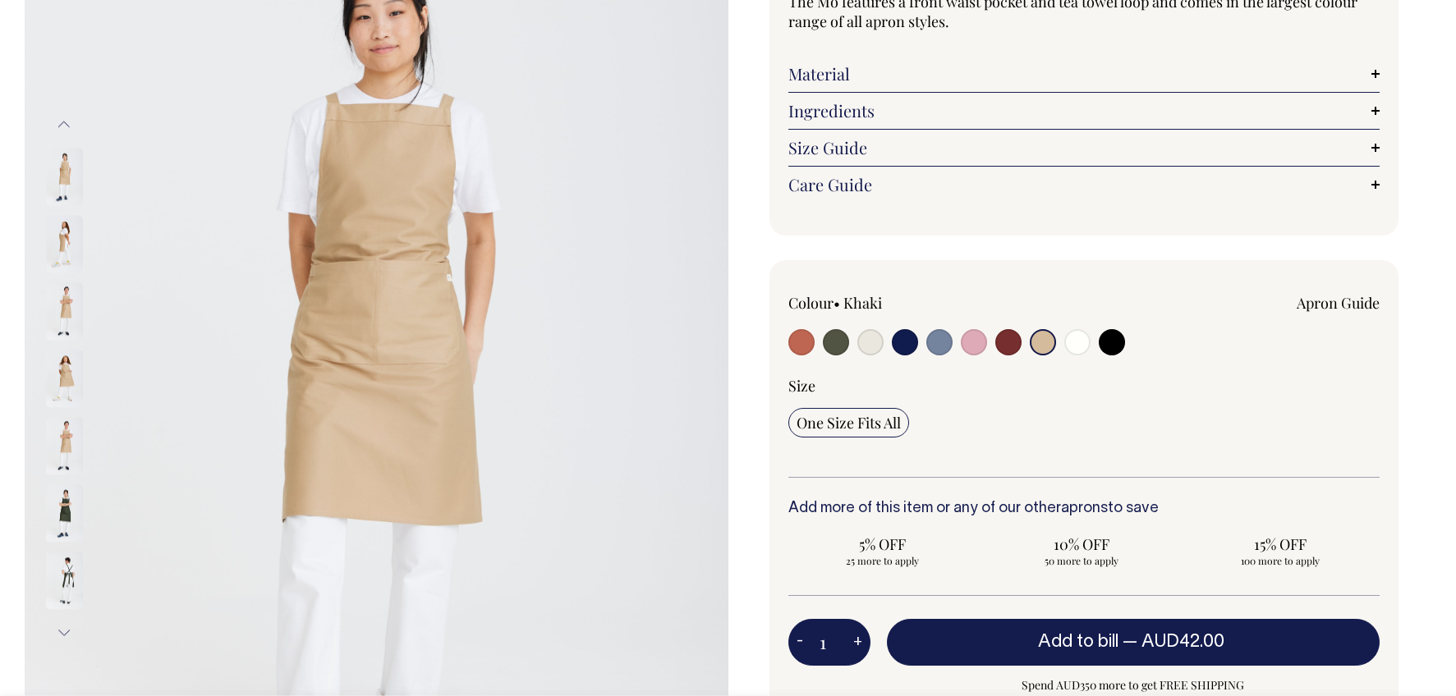
click at [1020, 341] on input "radio" at bounding box center [1008, 342] width 26 height 26
radio input "true"
select select "Burgundy"
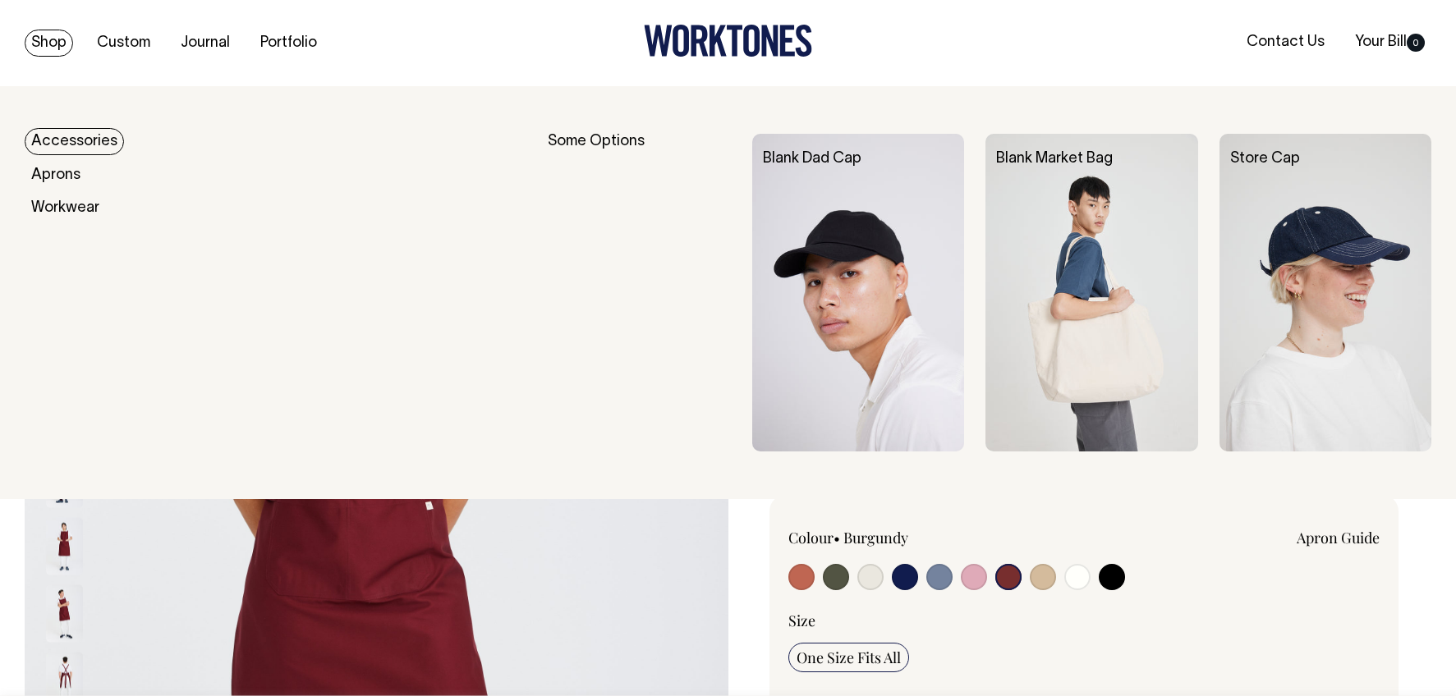
click at [49, 42] on link "Shop" at bounding box center [49, 43] width 48 height 27
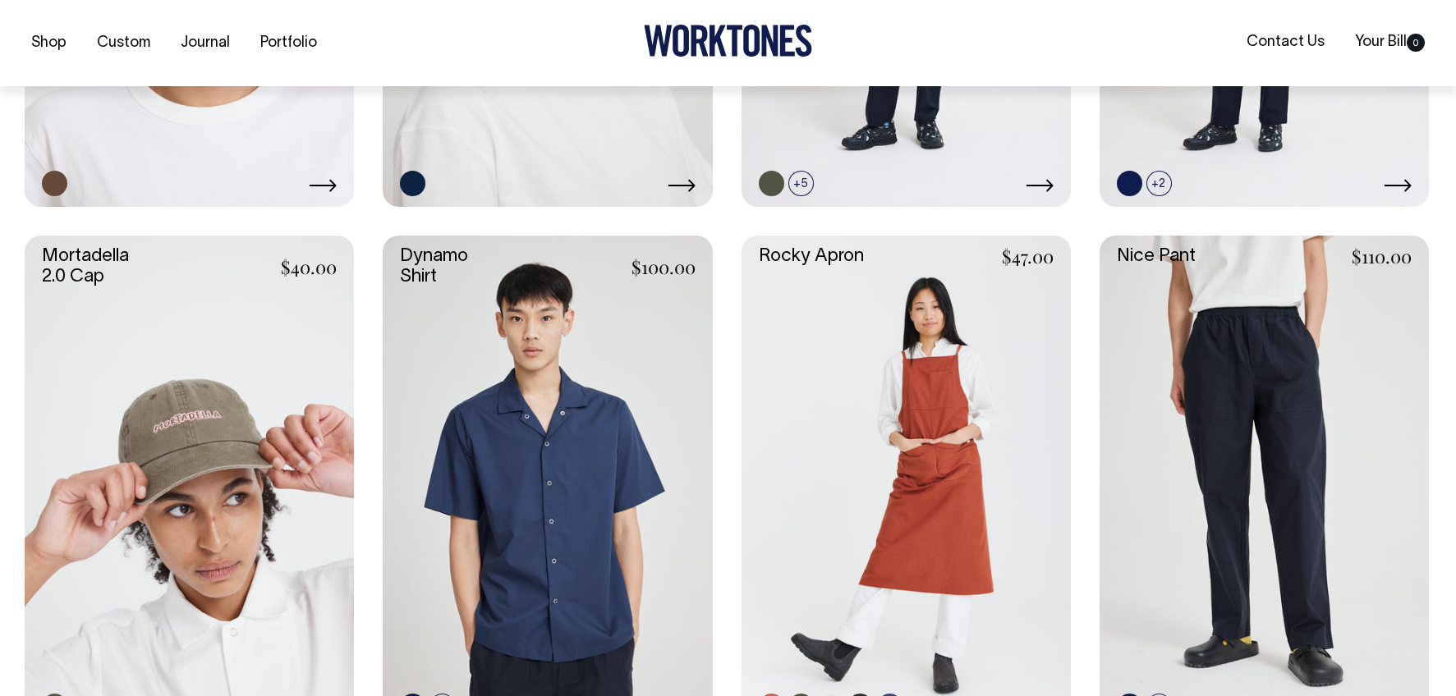
scroll to position [1296, 0]
click at [953, 416] on link at bounding box center [905, 482] width 329 height 494
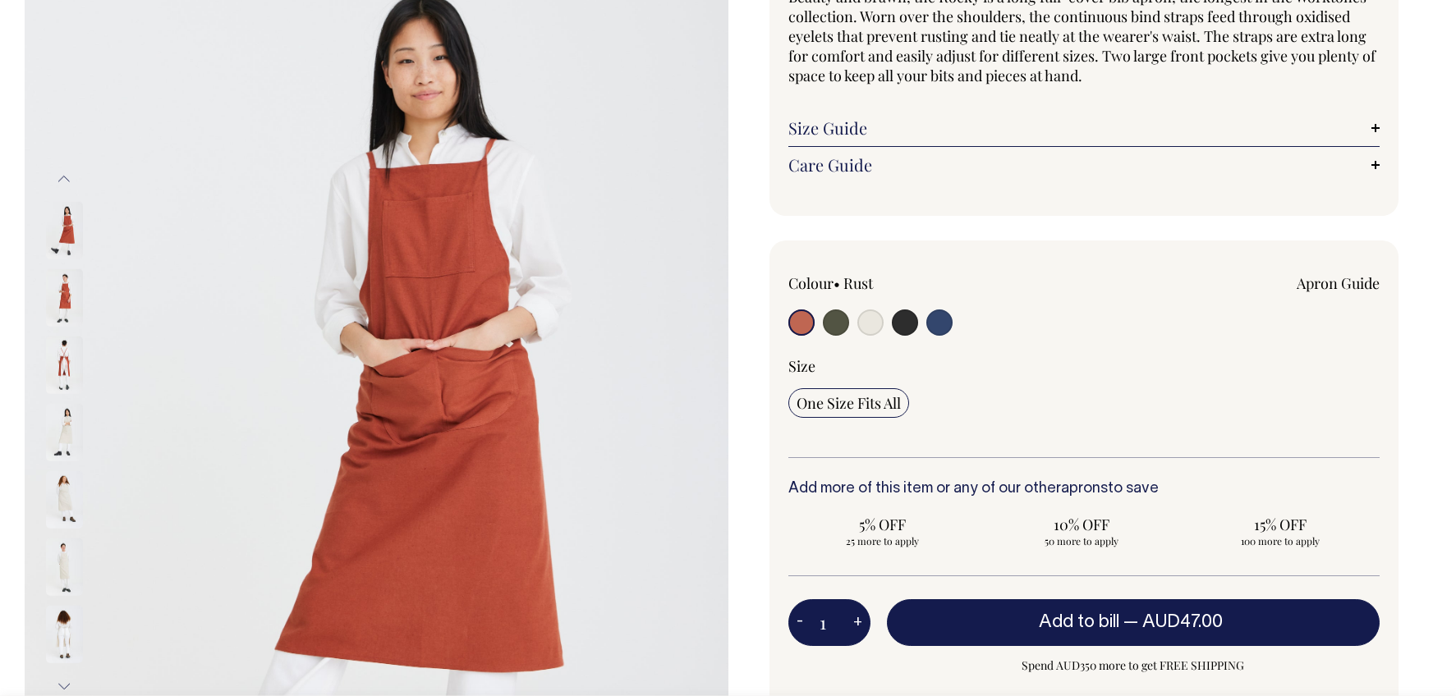
scroll to position [181, 0]
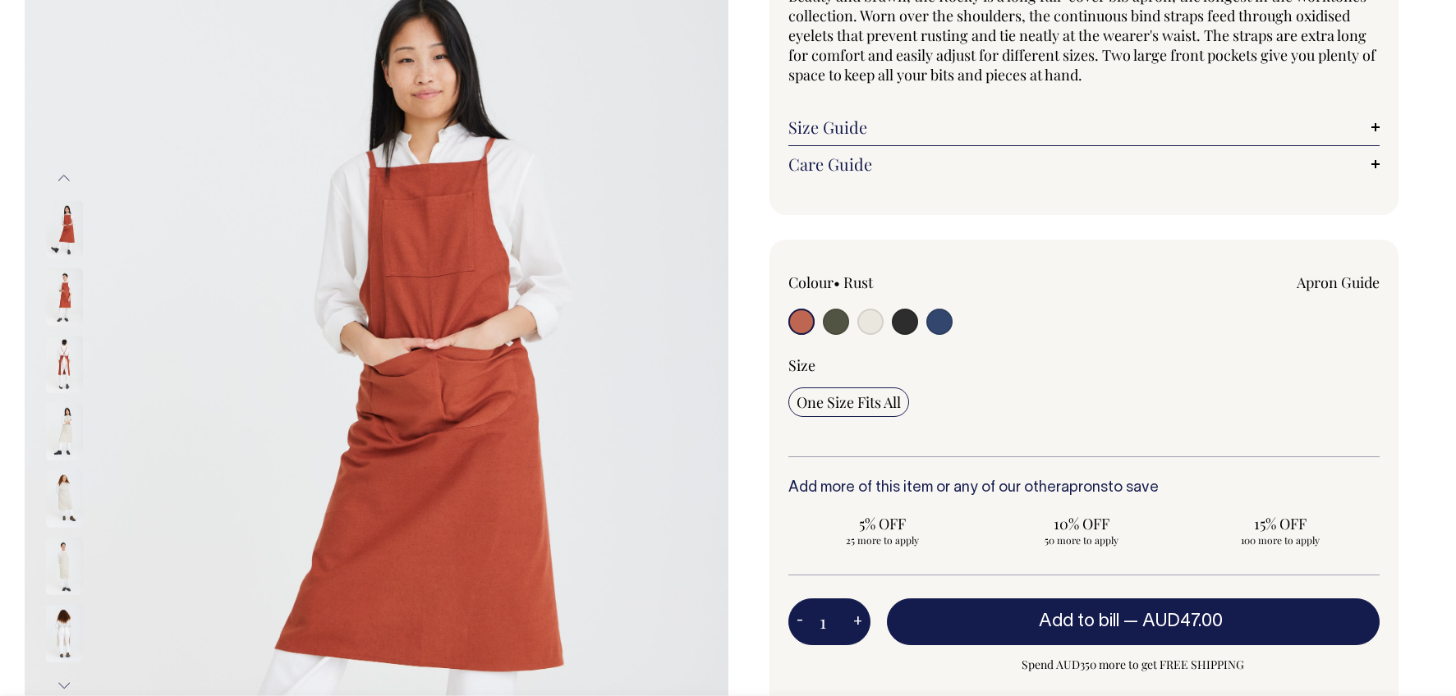
click at [64, 296] on img at bounding box center [64, 297] width 37 height 57
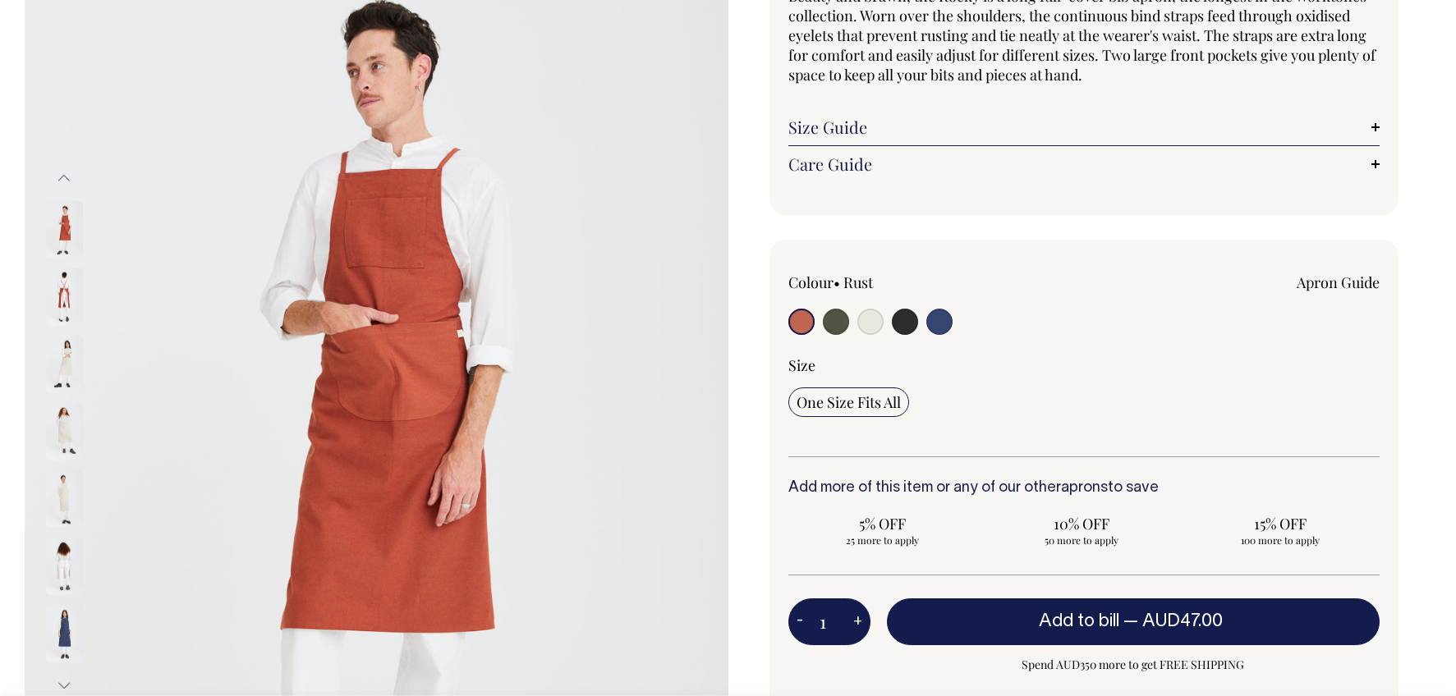
click at [65, 357] on img at bounding box center [64, 364] width 37 height 57
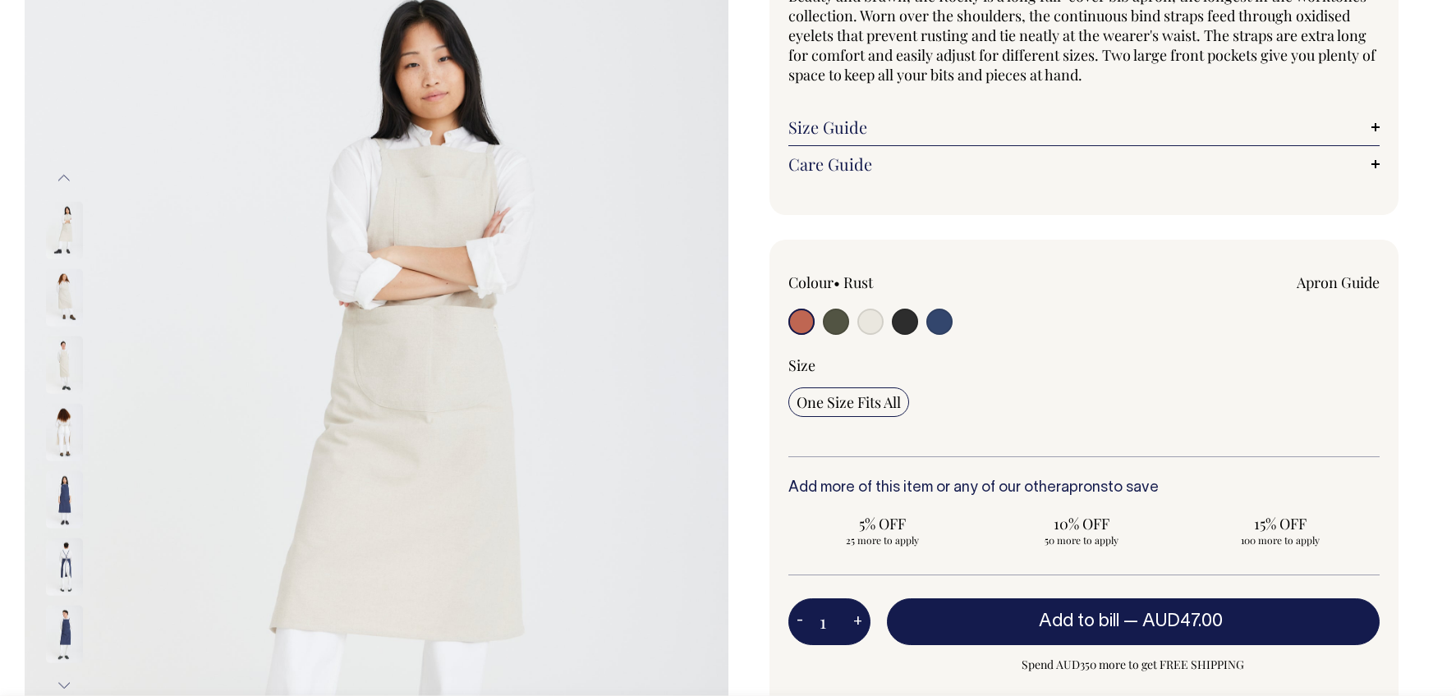
click at [63, 417] on img at bounding box center [64, 431] width 37 height 57
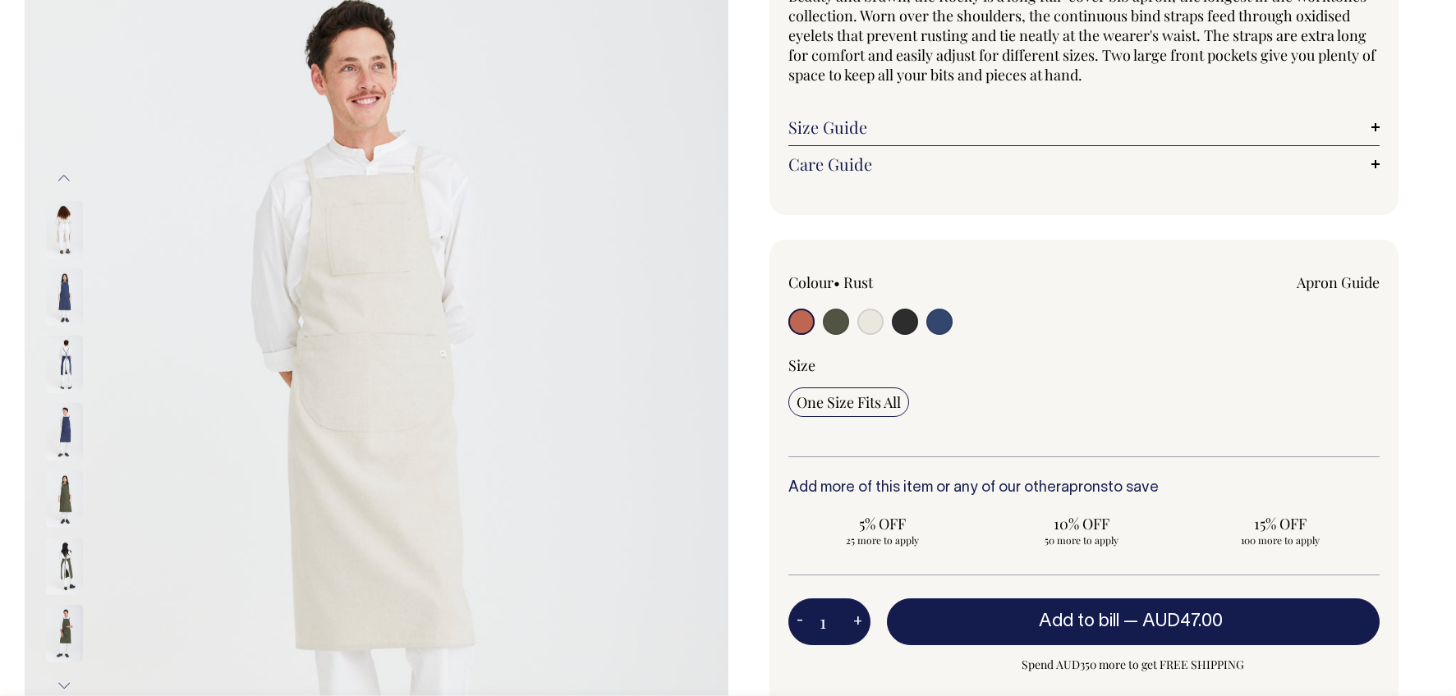
click at [62, 545] on img at bounding box center [64, 566] width 37 height 57
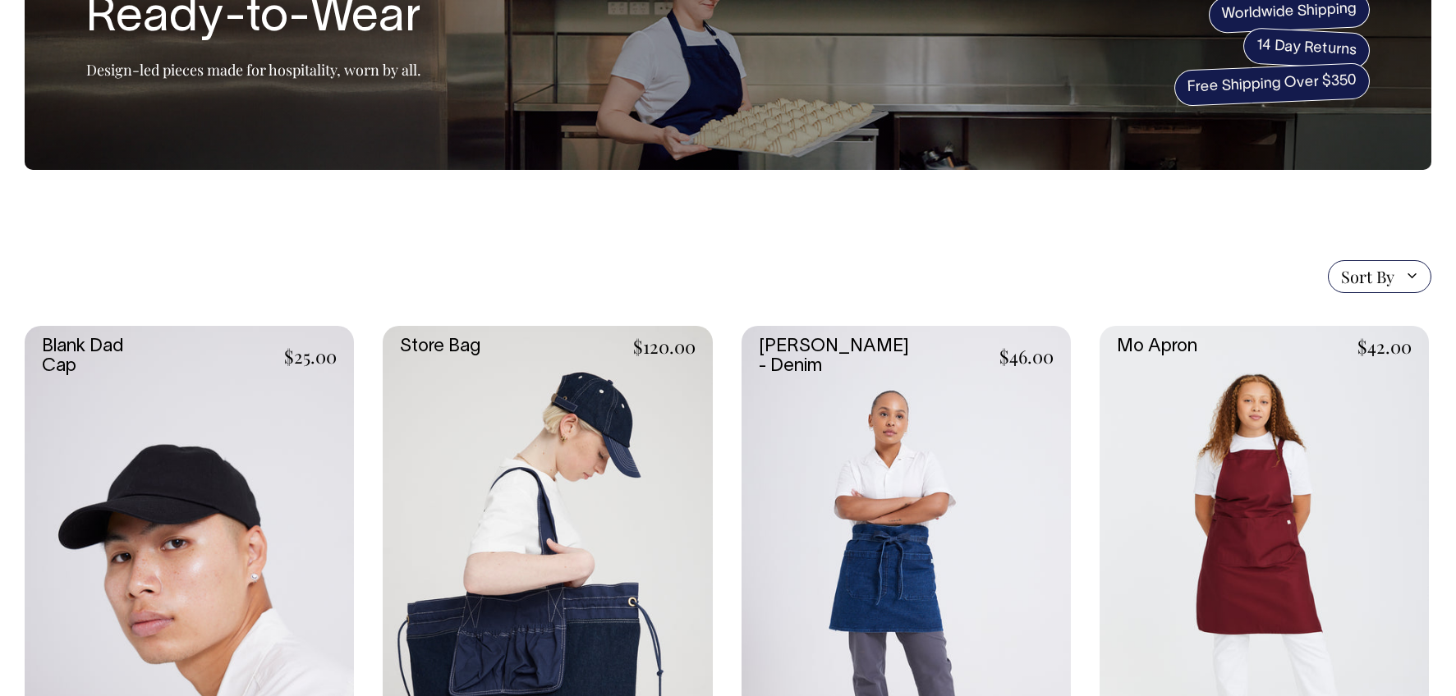
click at [1250, 545] on link at bounding box center [1264, 573] width 329 height 494
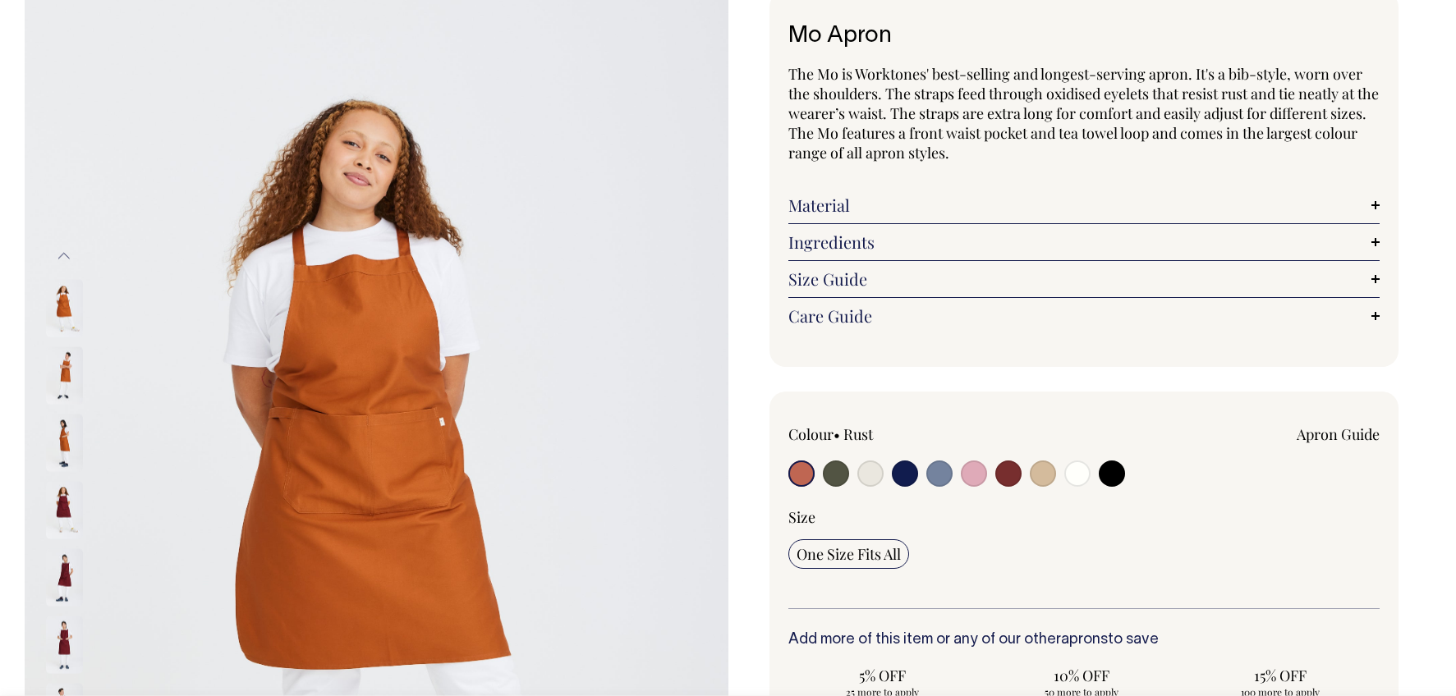
scroll to position [104, 0]
click at [62, 376] on img at bounding box center [64, 374] width 37 height 57
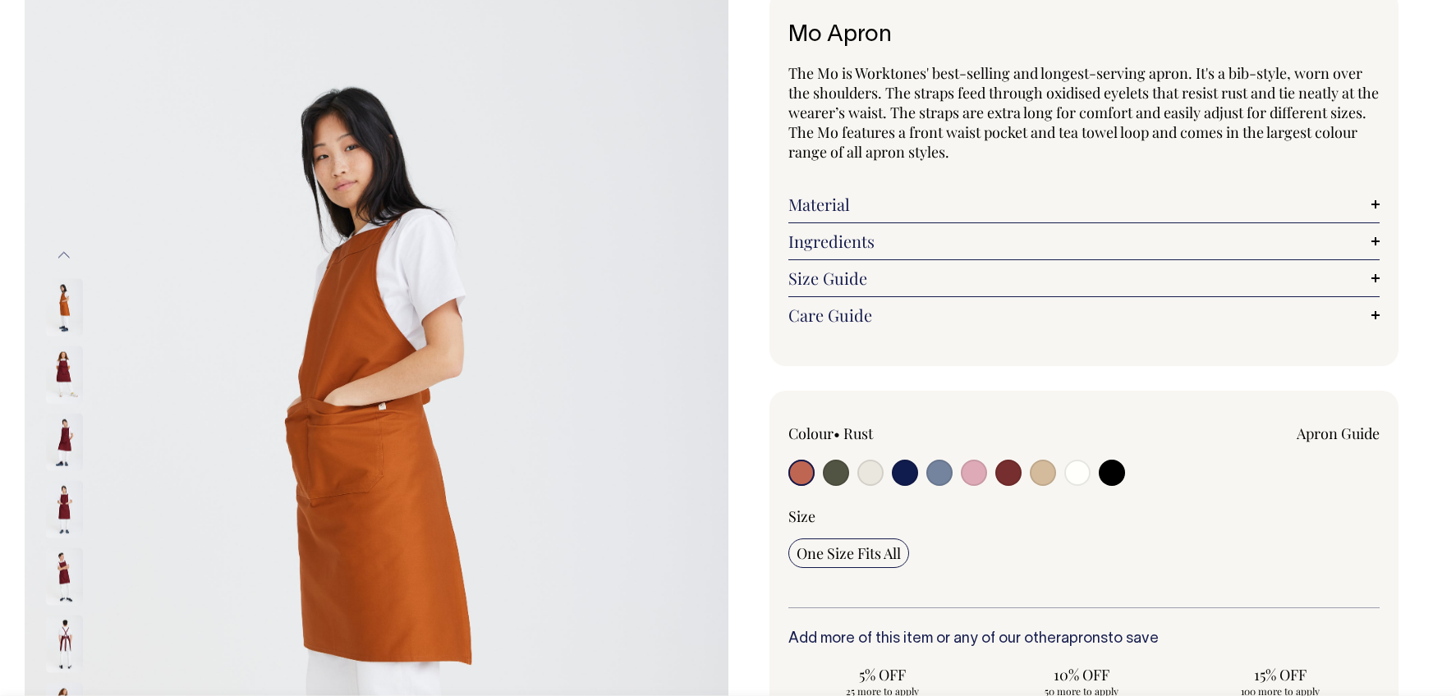
click at [62, 507] on img at bounding box center [64, 508] width 37 height 57
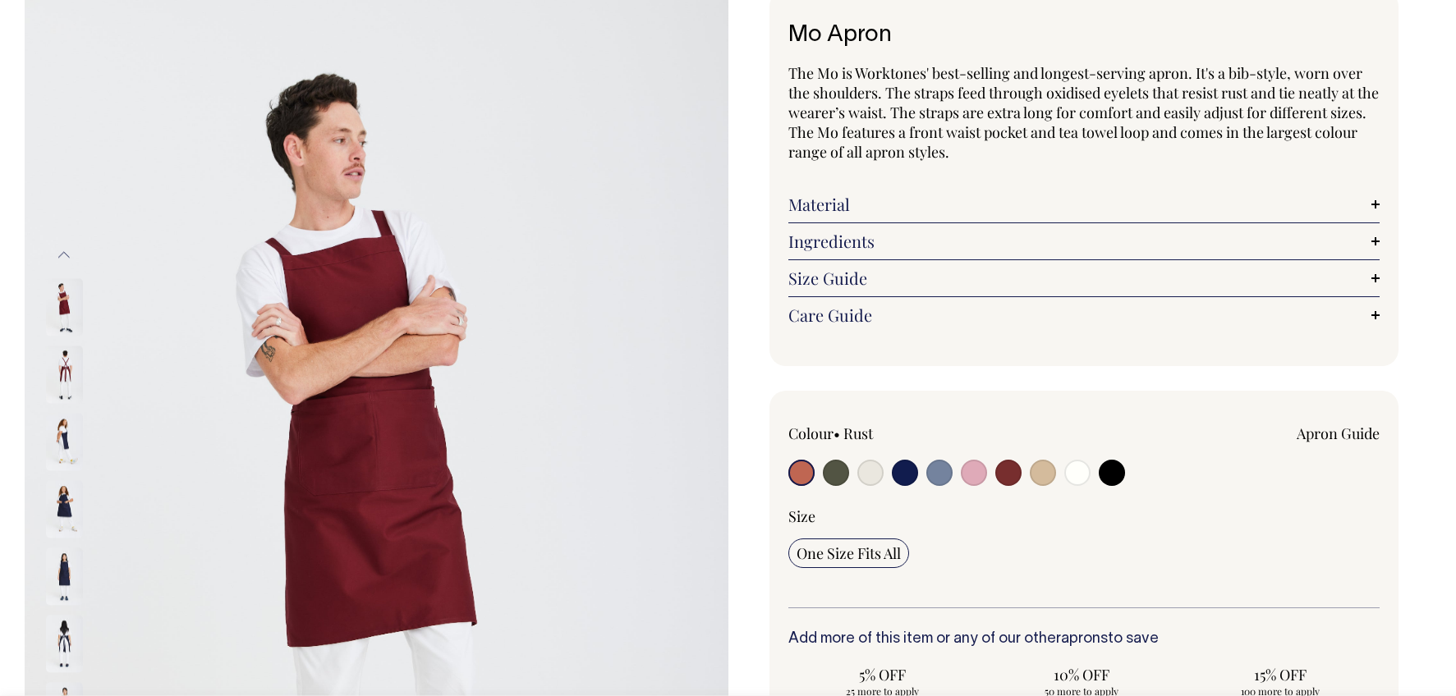
click at [57, 492] on img at bounding box center [64, 508] width 37 height 57
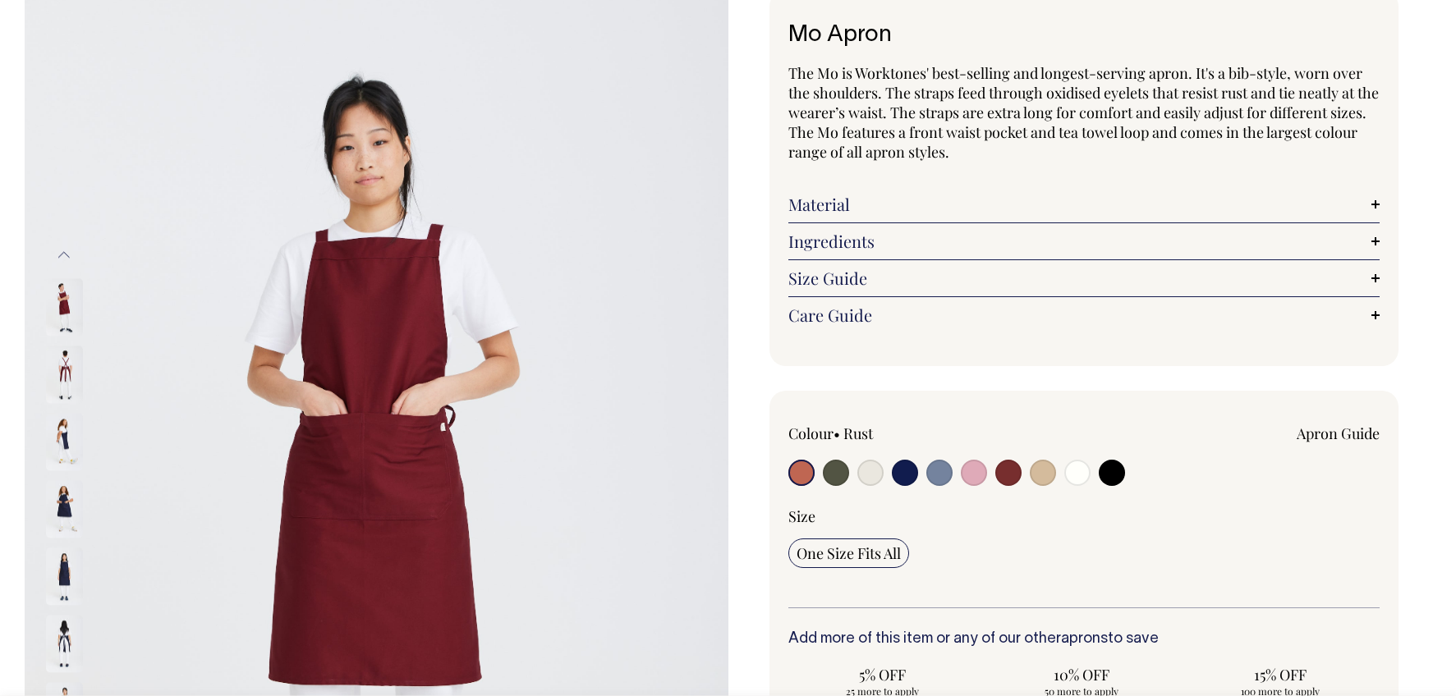
click at [67, 576] on img at bounding box center [64, 576] width 37 height 57
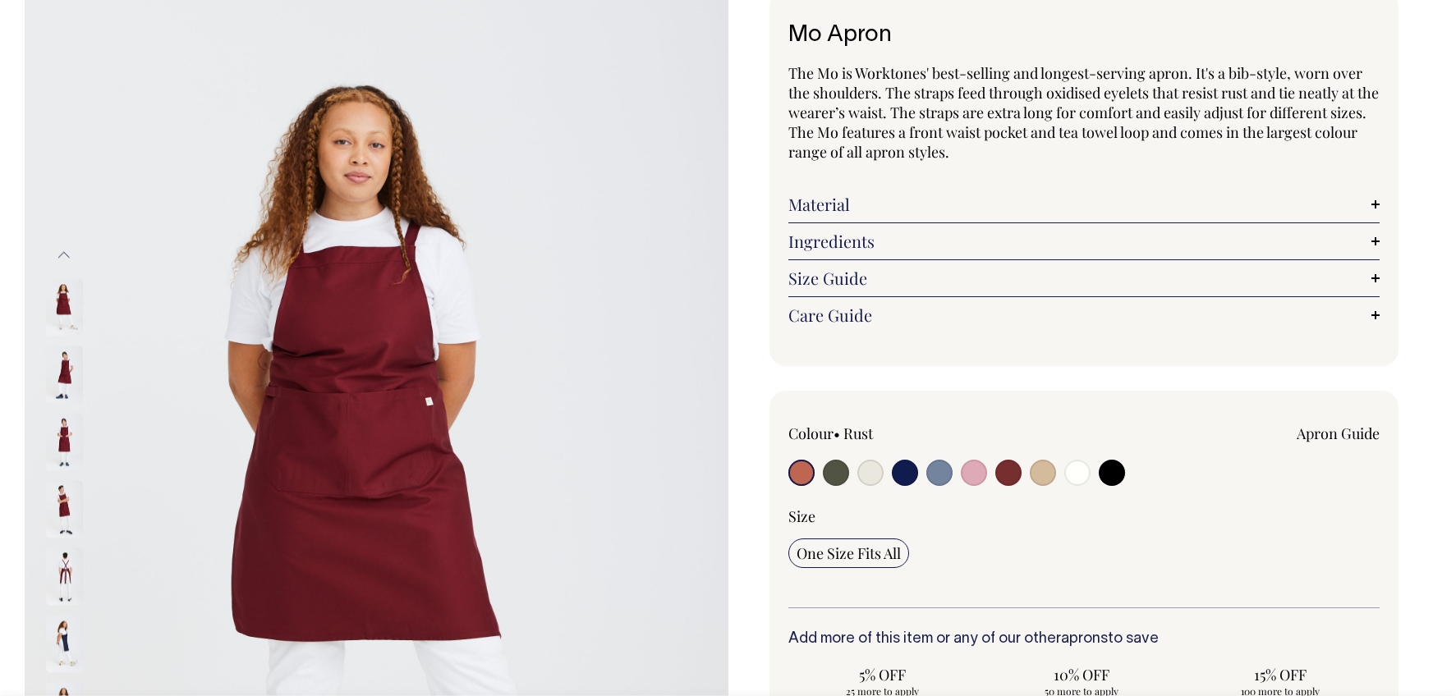
click at [67, 296] on img at bounding box center [64, 306] width 37 height 57
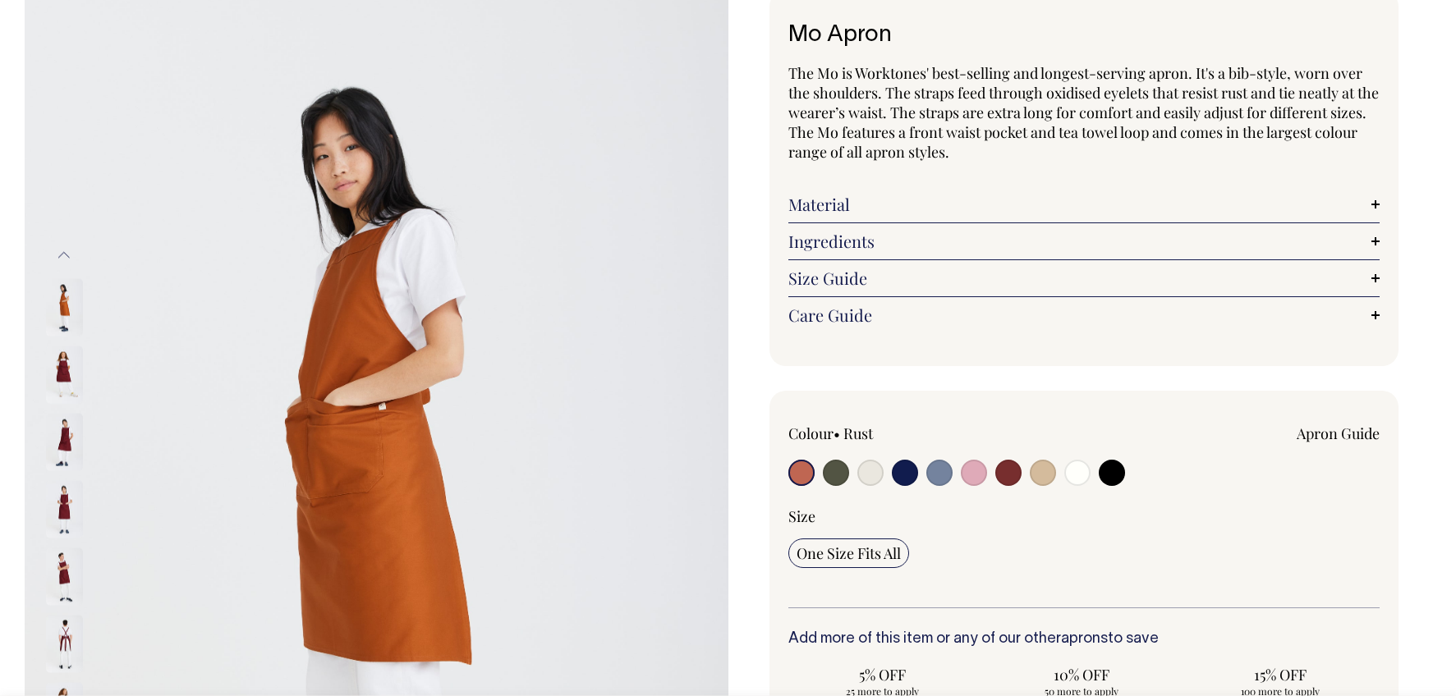
click at [62, 316] on img at bounding box center [64, 306] width 37 height 57
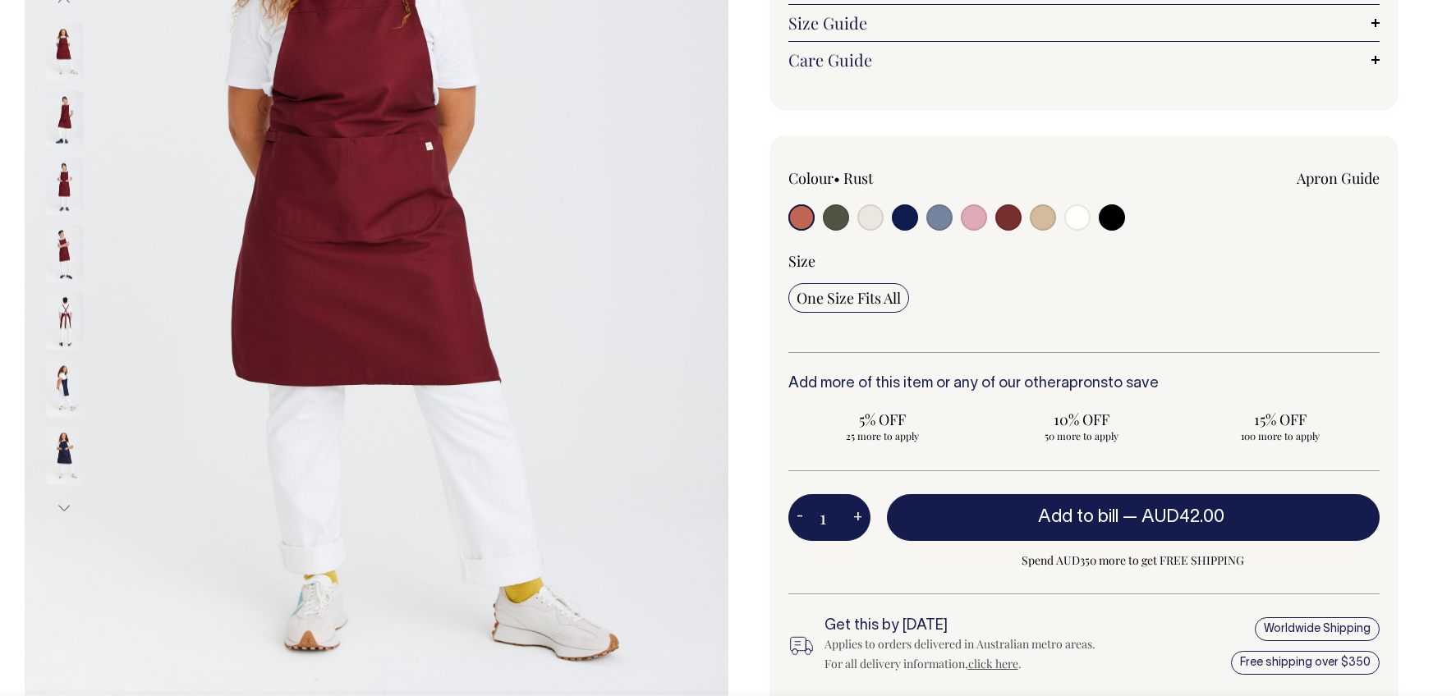
scroll to position [360, 0]
click at [62, 506] on button "Next" at bounding box center [64, 507] width 25 height 37
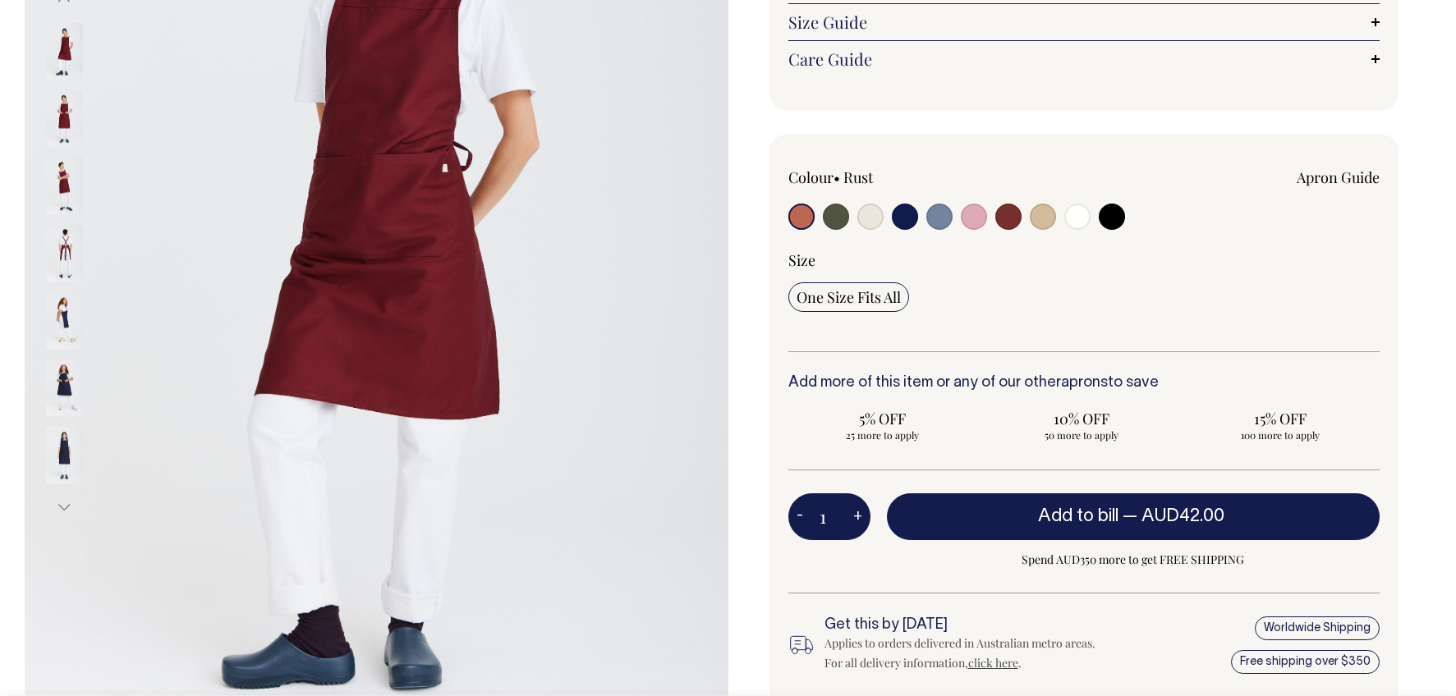
click at [62, 506] on button "Next" at bounding box center [64, 507] width 25 height 37
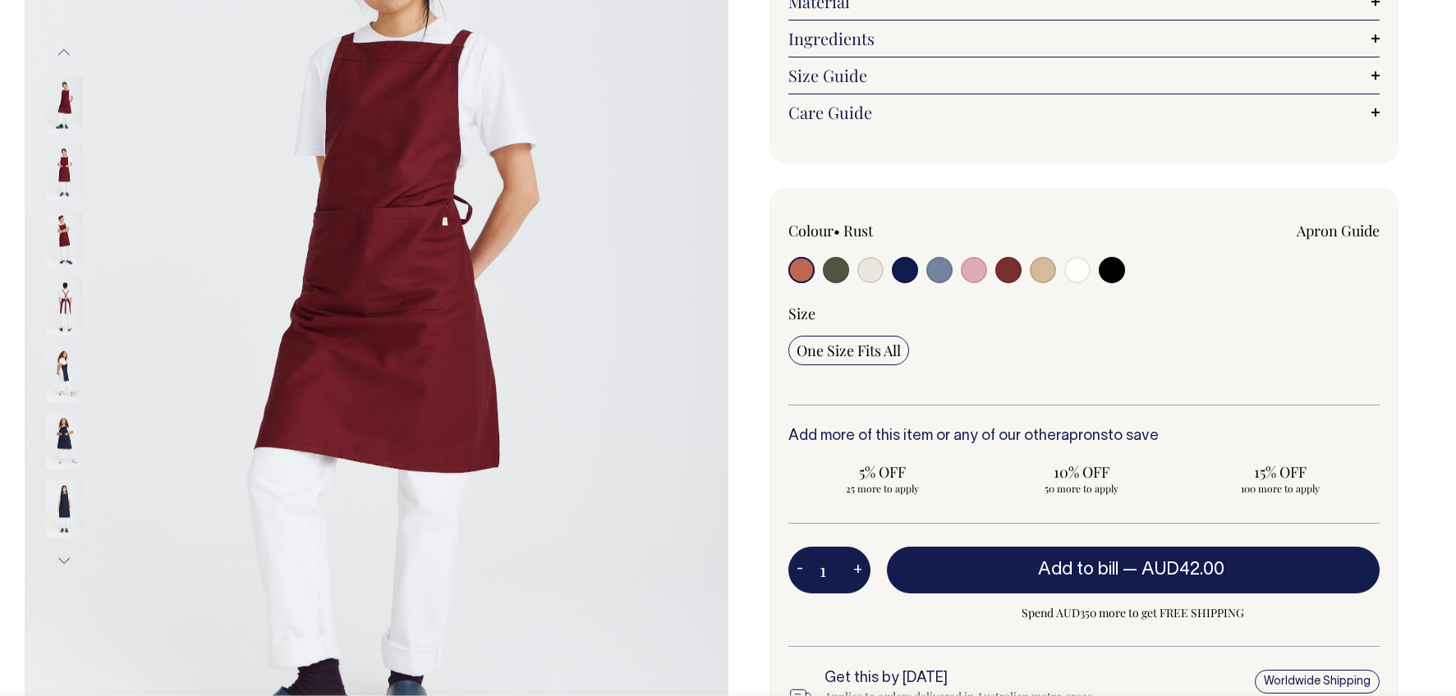
scroll to position [307, 0]
click at [803, 270] on input "radio" at bounding box center [801, 270] width 26 height 26
drag, startPoint x: 957, startPoint y: 269, endPoint x: 938, endPoint y: 270, distance: 18.9
click at [957, 269] on div at bounding box center [906, 272] width 236 height 30
click at [938, 270] on input "radio" at bounding box center [939, 270] width 26 height 26
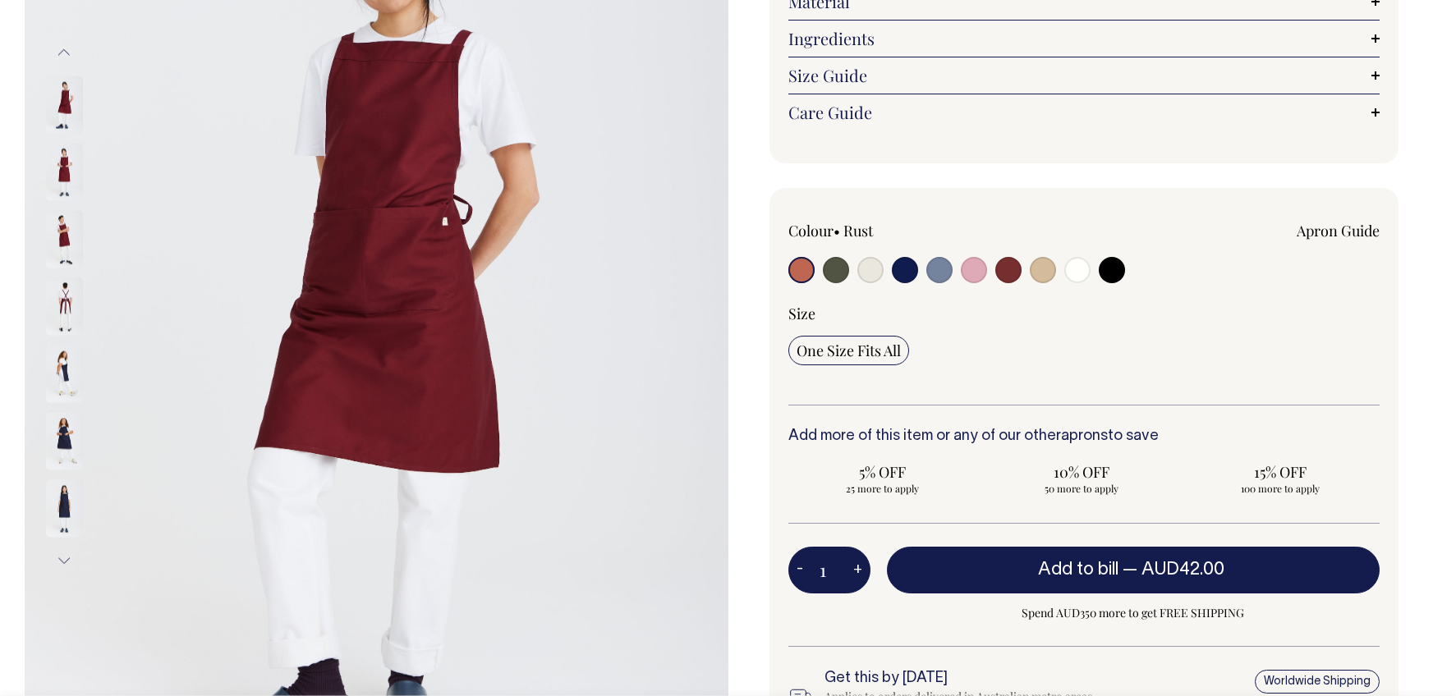
radio input "true"
select select "Blue/Grey"
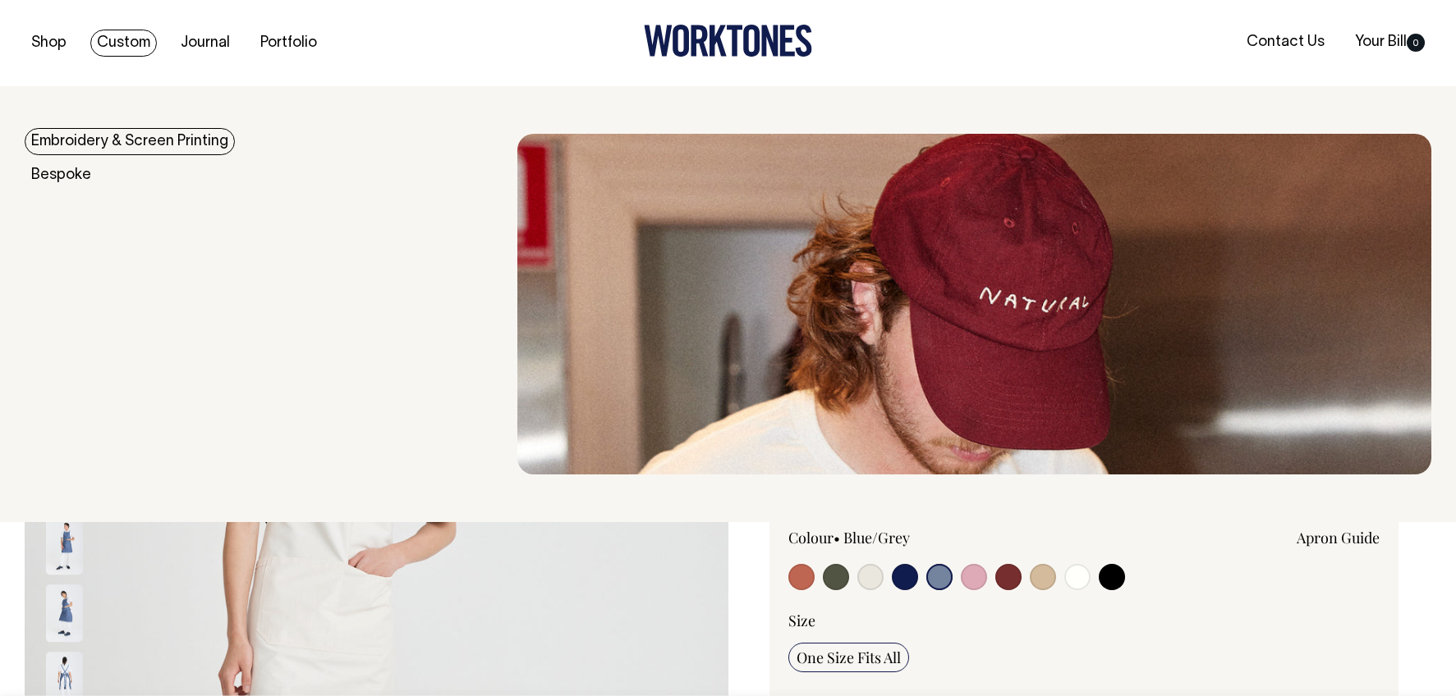
click at [166, 138] on link "Embroidery & Screen Printing" at bounding box center [130, 141] width 210 height 27
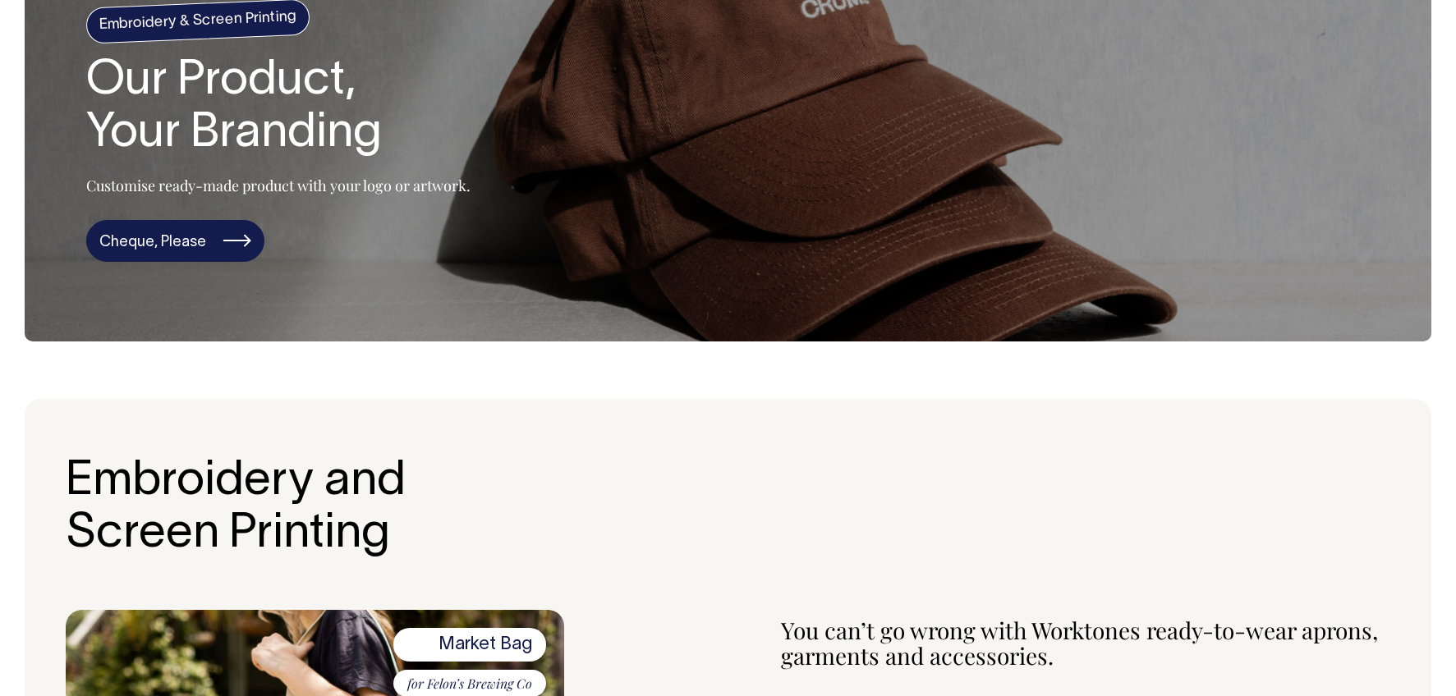
scroll to position [163, 0]
click at [205, 239] on link "Cheque, Please" at bounding box center [175, 240] width 178 height 43
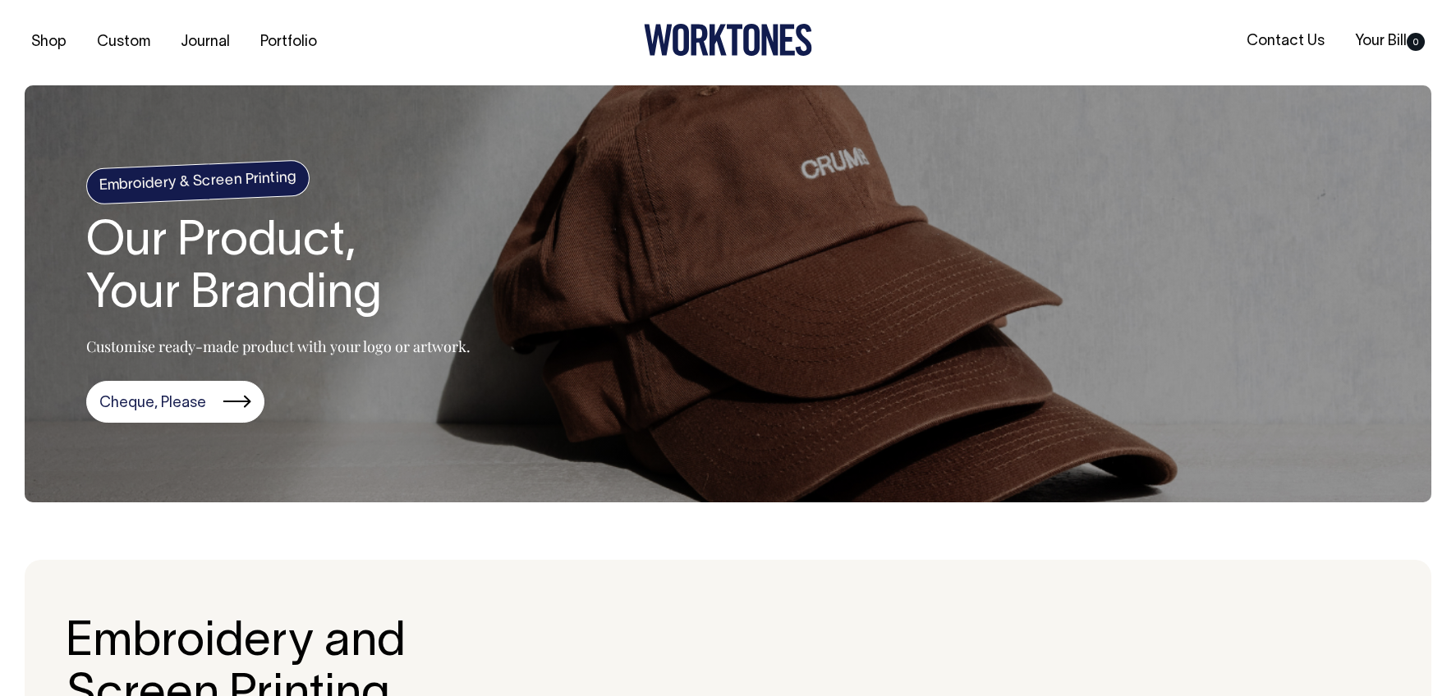
scroll to position [0, 0]
click at [284, 41] on link "Portfolio" at bounding box center [289, 43] width 70 height 27
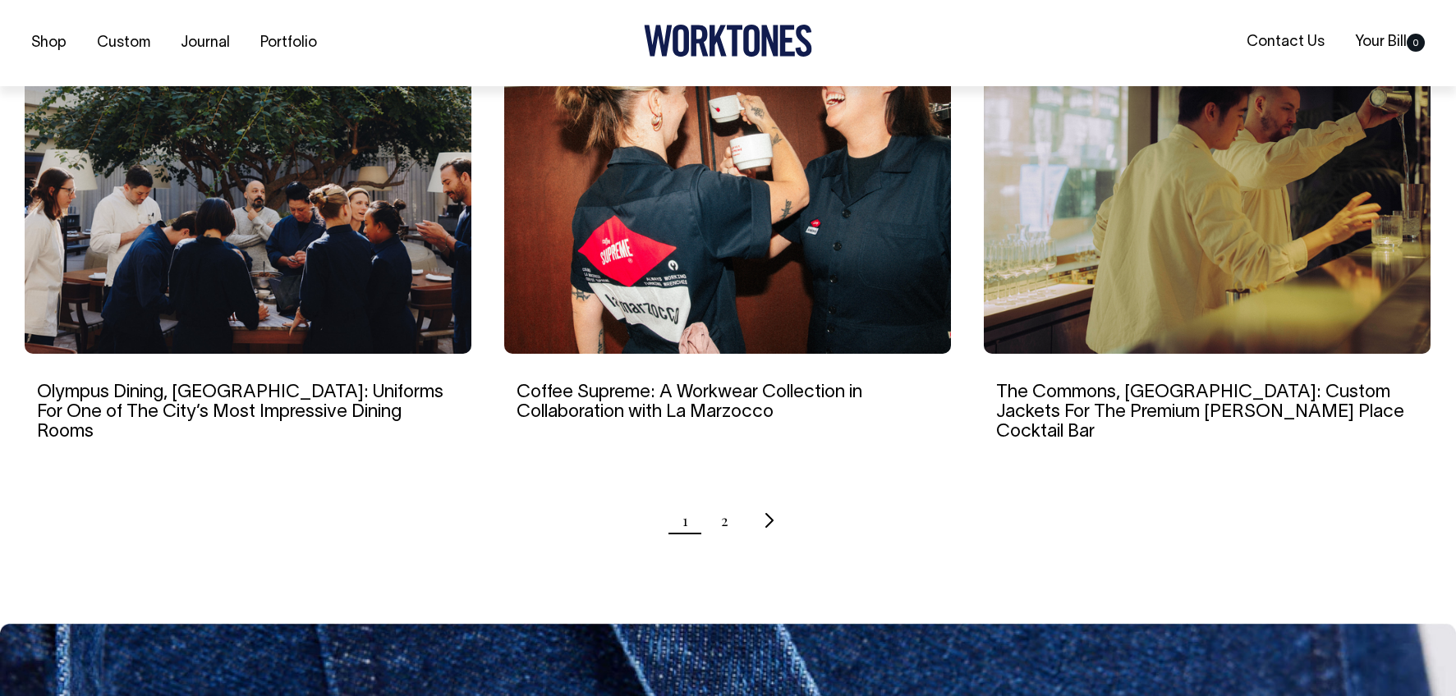
scroll to position [1623, 0]
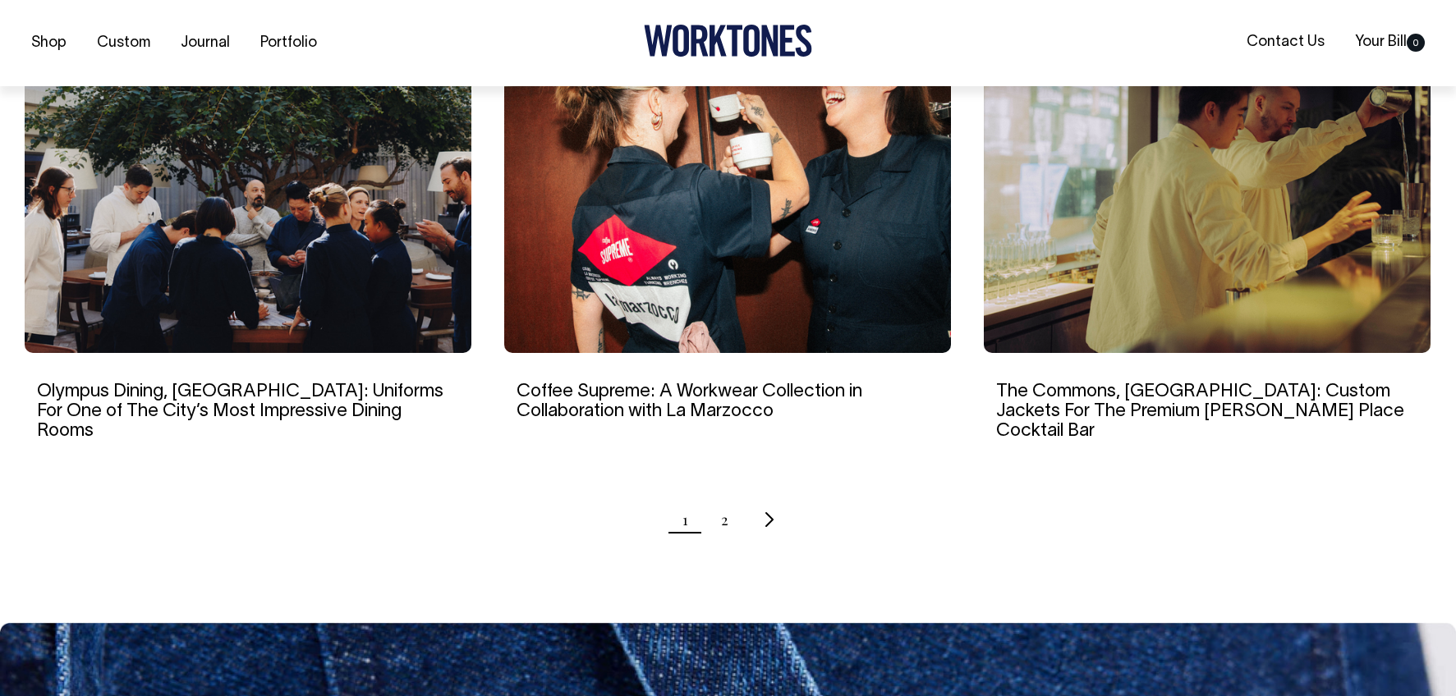
click at [719, 499] on ul "1 2" at bounding box center [728, 519] width 1407 height 41
click at [721, 499] on link "2" at bounding box center [724, 519] width 7 height 41
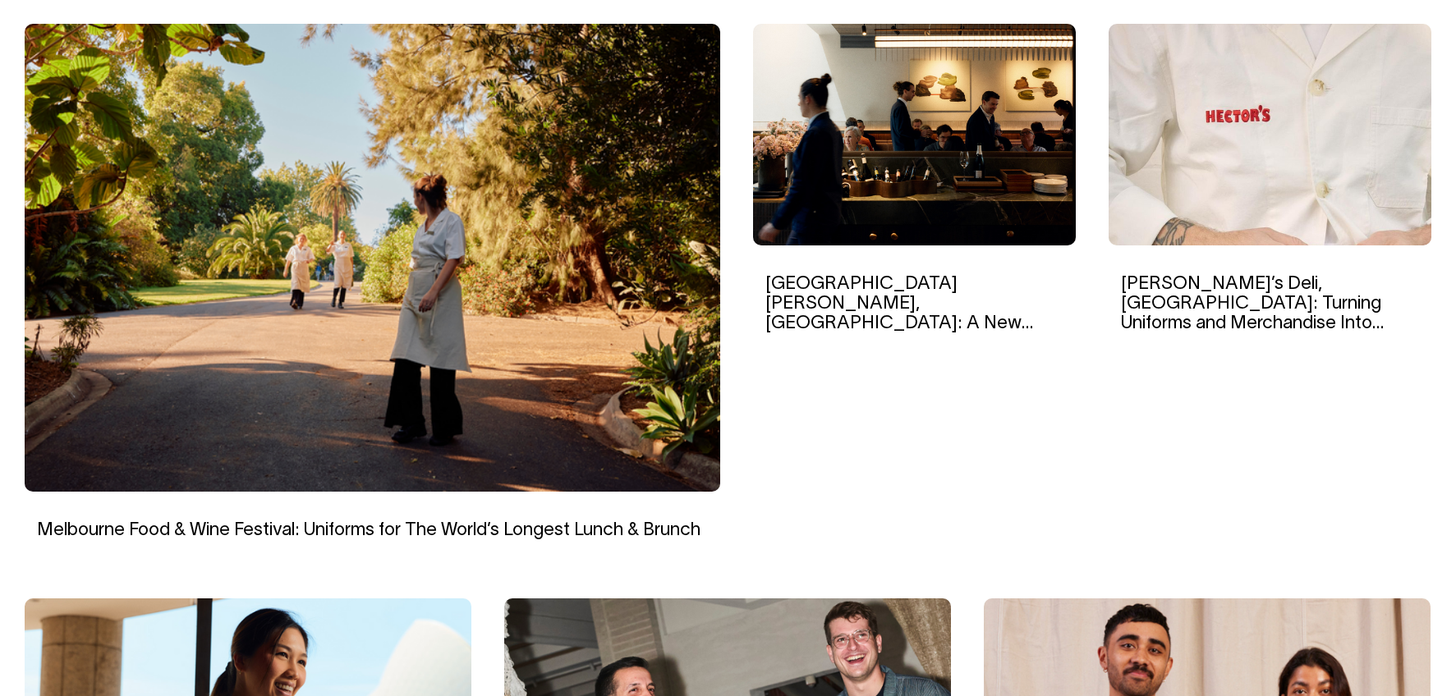
scroll to position [554, 0]
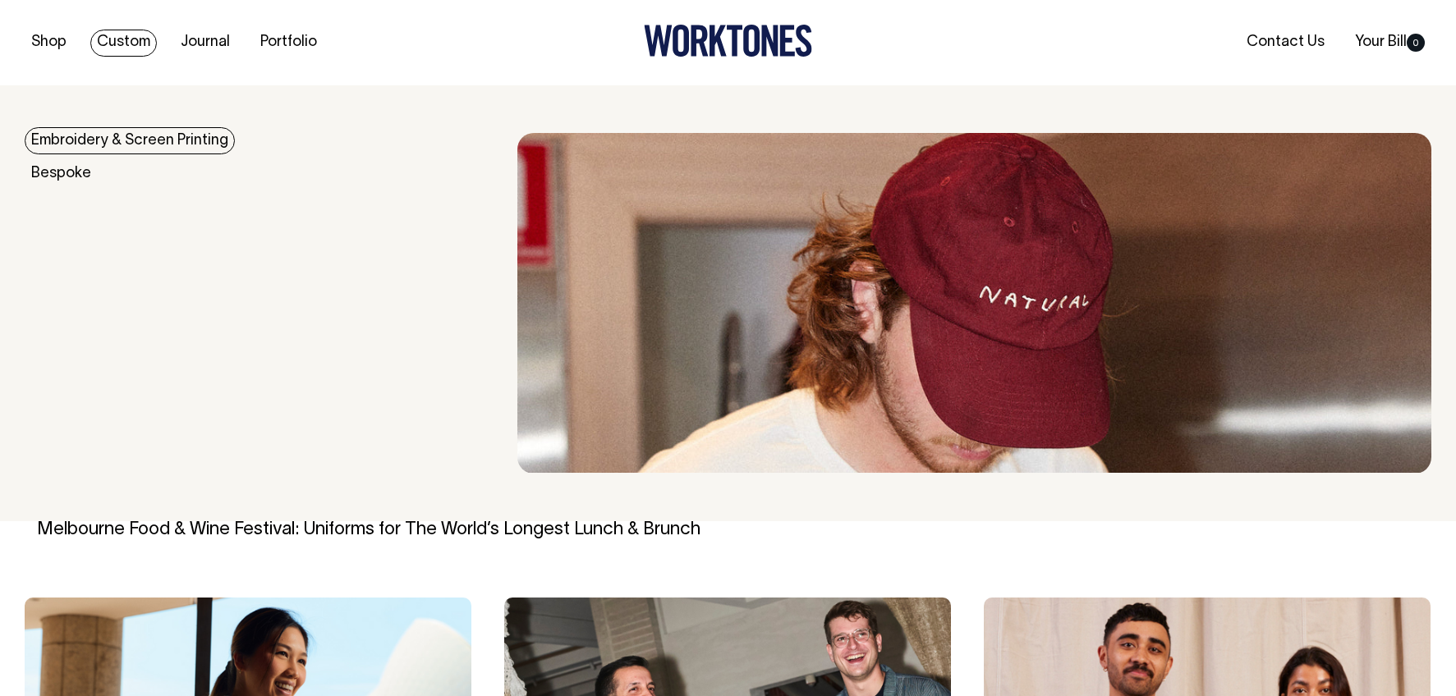
click at [126, 41] on link "Custom" at bounding box center [123, 43] width 67 height 27
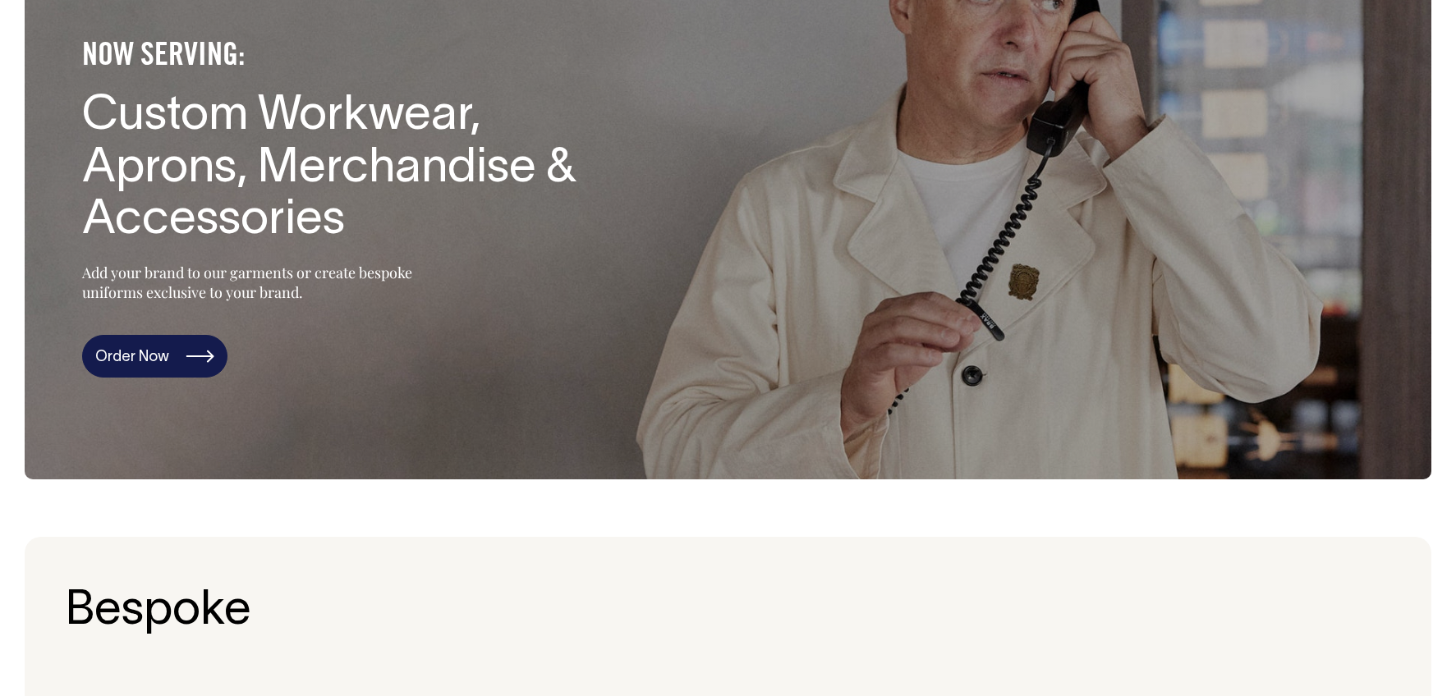
click at [184, 351] on link "Order Now" at bounding box center [154, 356] width 145 height 43
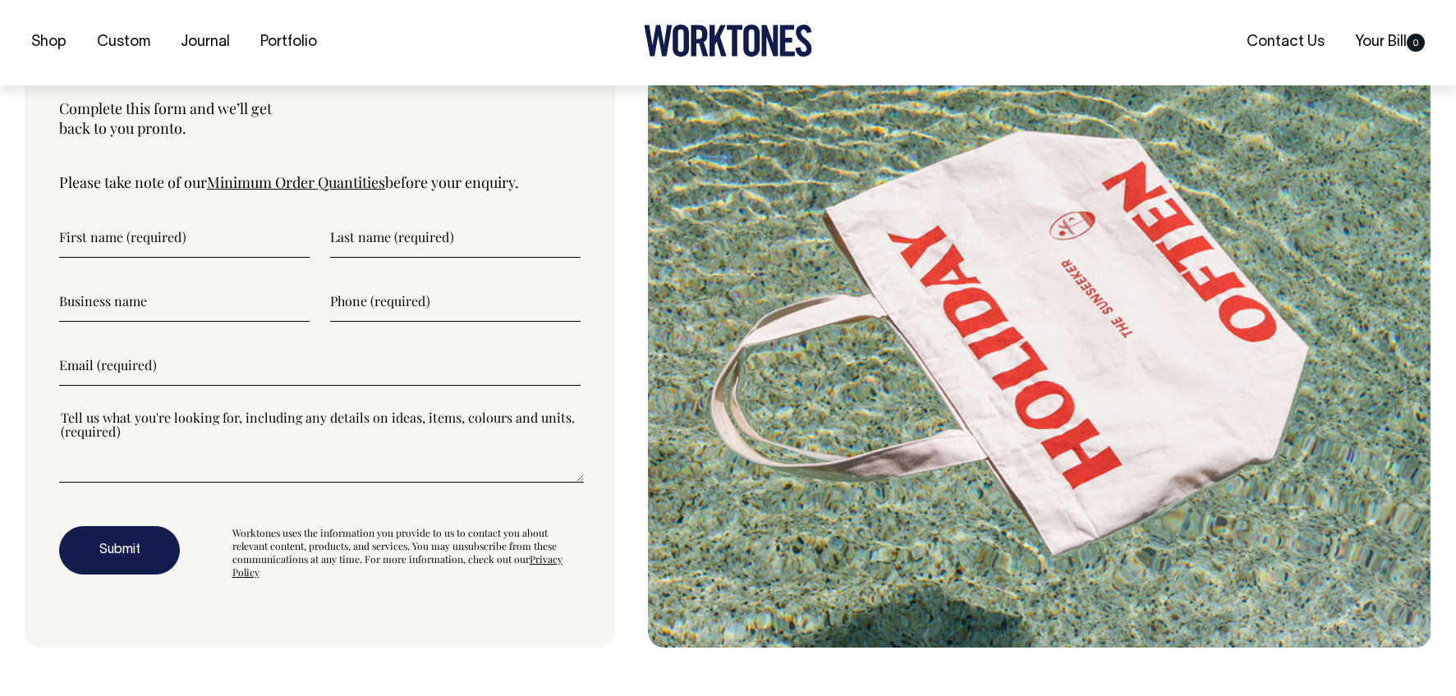
scroll to position [5672, 0]
click at [269, 183] on link "Minimum Order Quantities" at bounding box center [296, 182] width 178 height 20
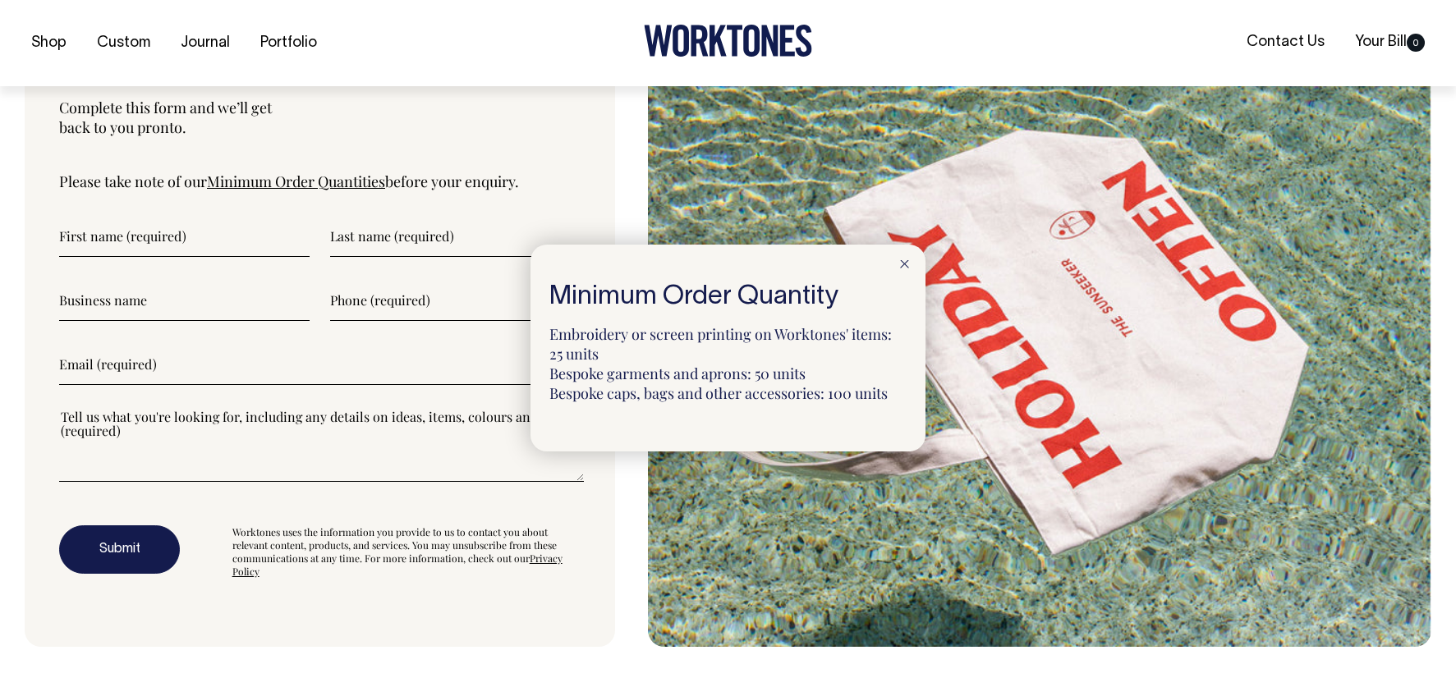
click at [435, 117] on div at bounding box center [728, 348] width 1456 height 696
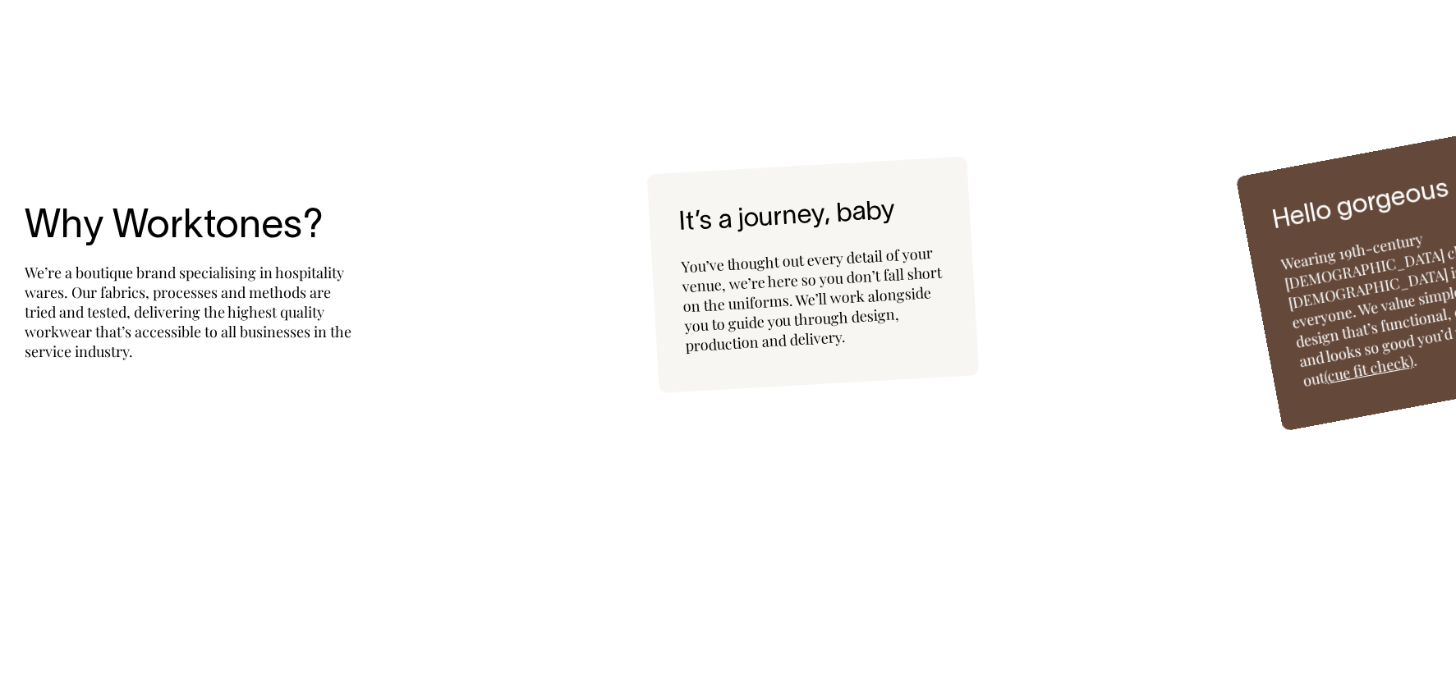
scroll to position [3911, 0]
